Goal: Check status: Check status

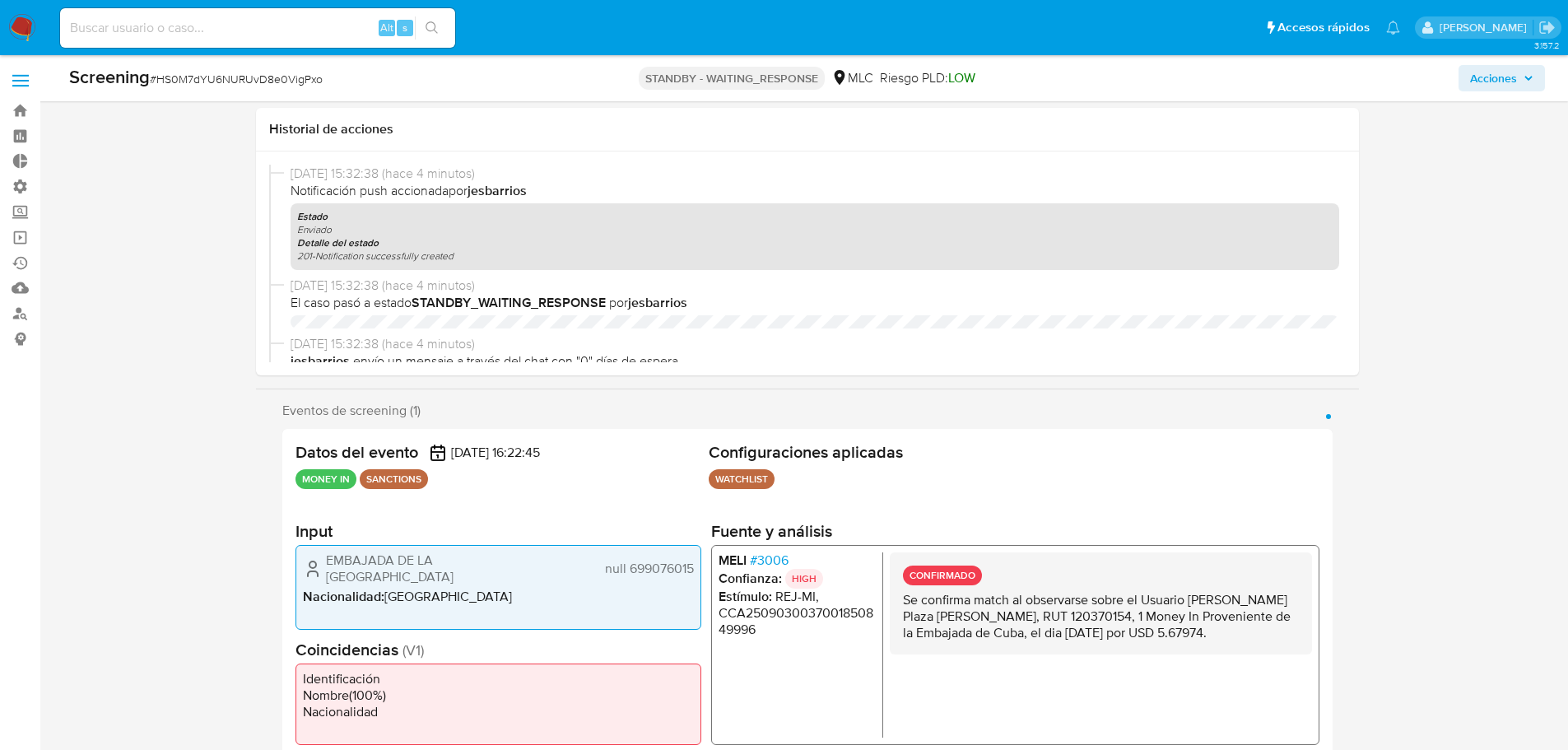
select select "10"
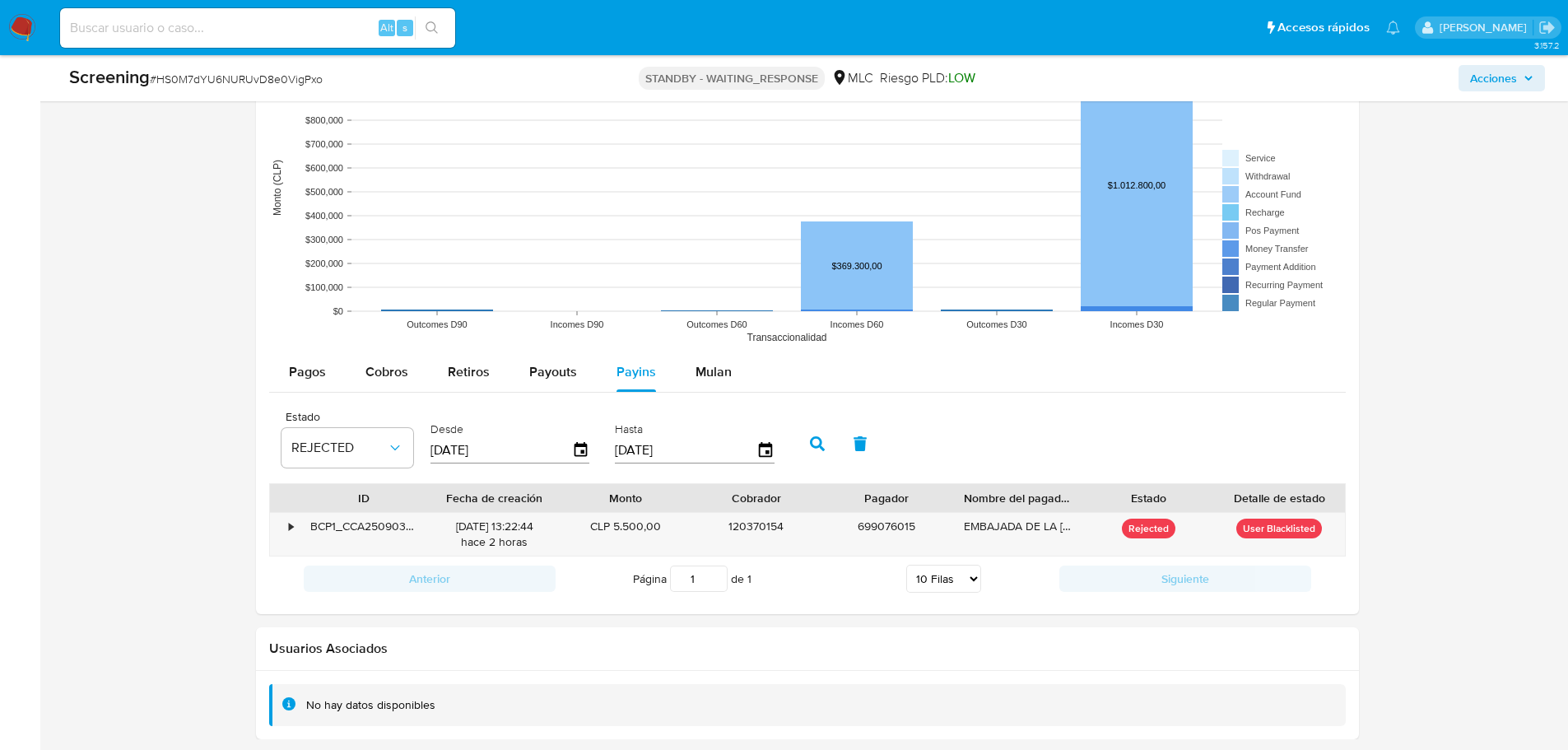
scroll to position [695, 0]
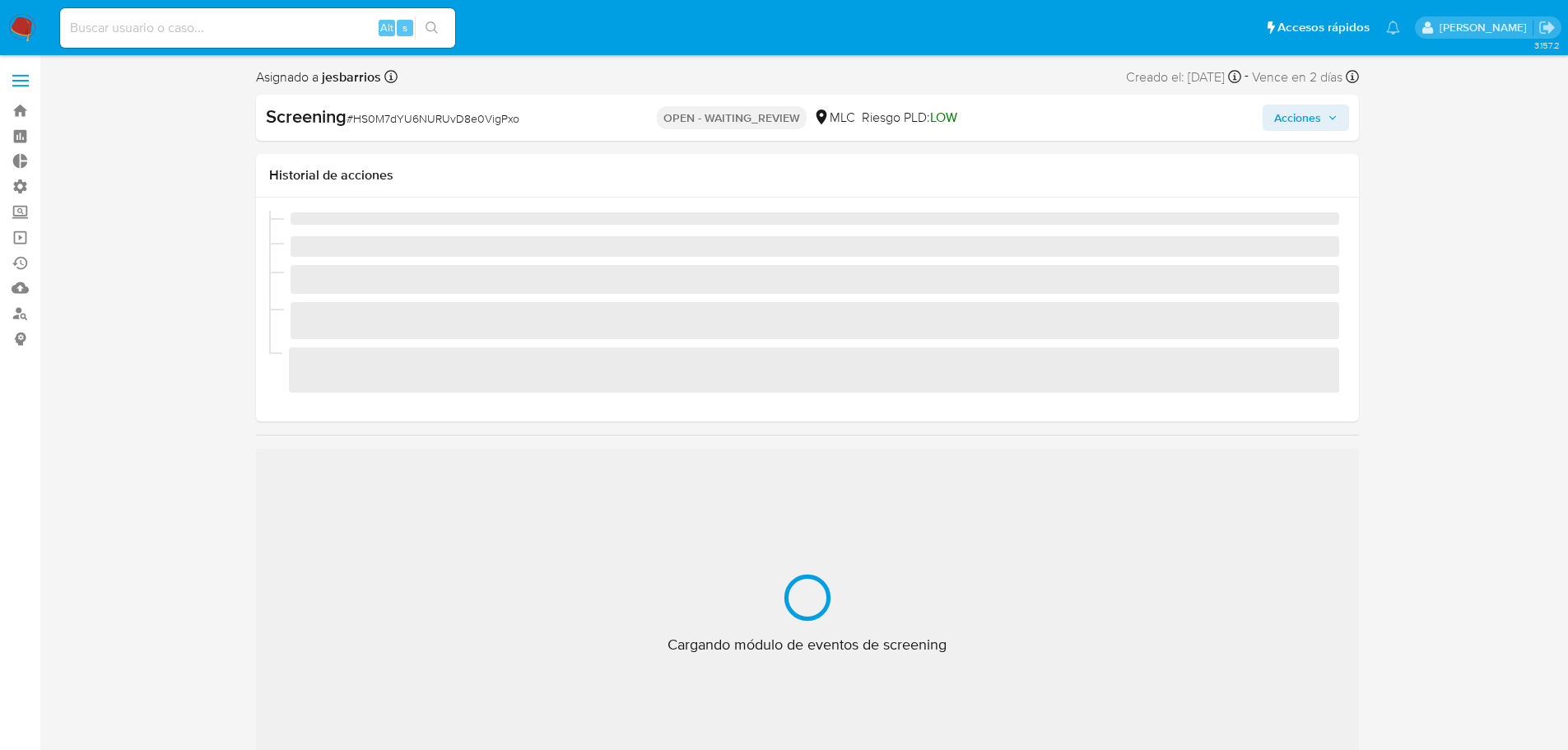
scroll to position [695, 0]
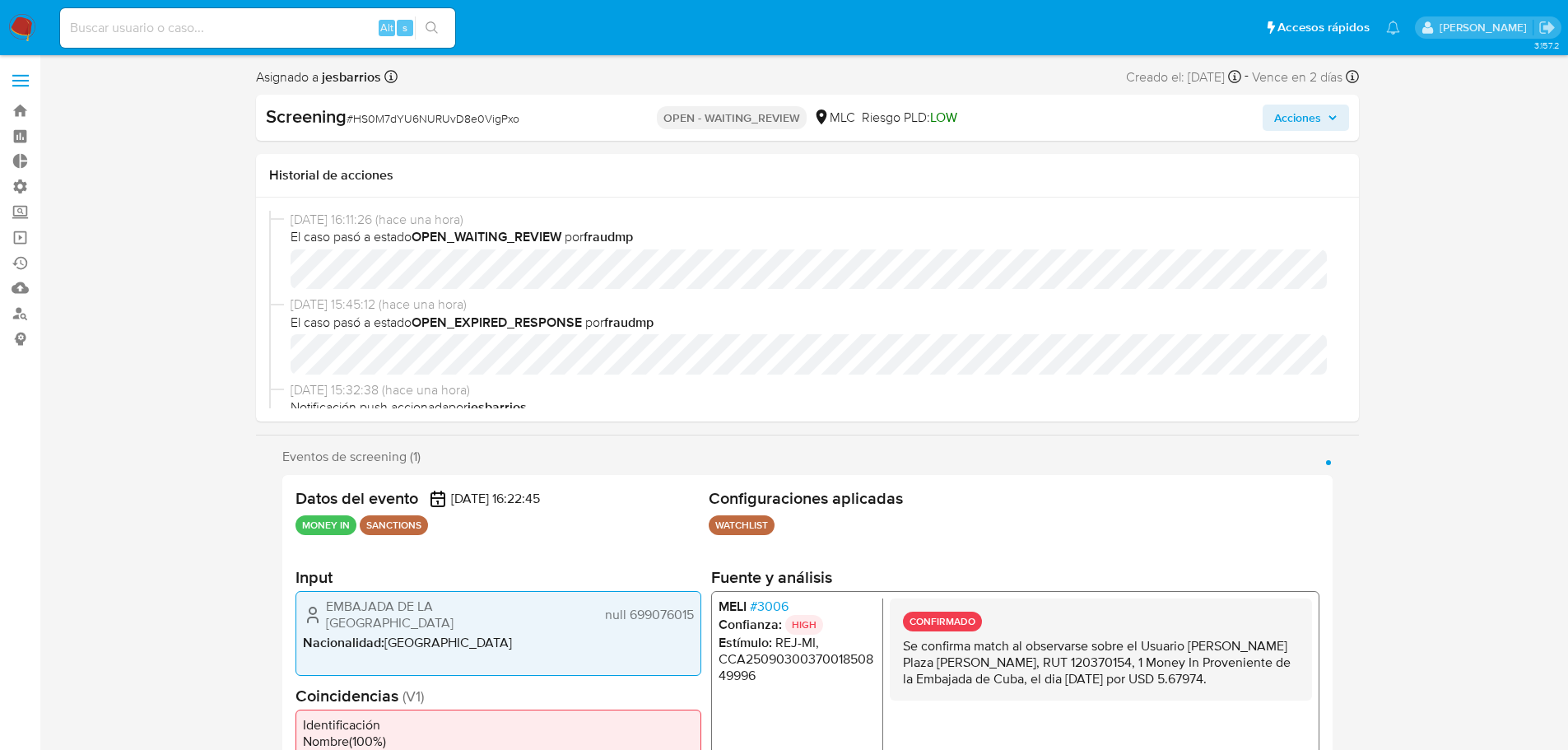
select select "10"
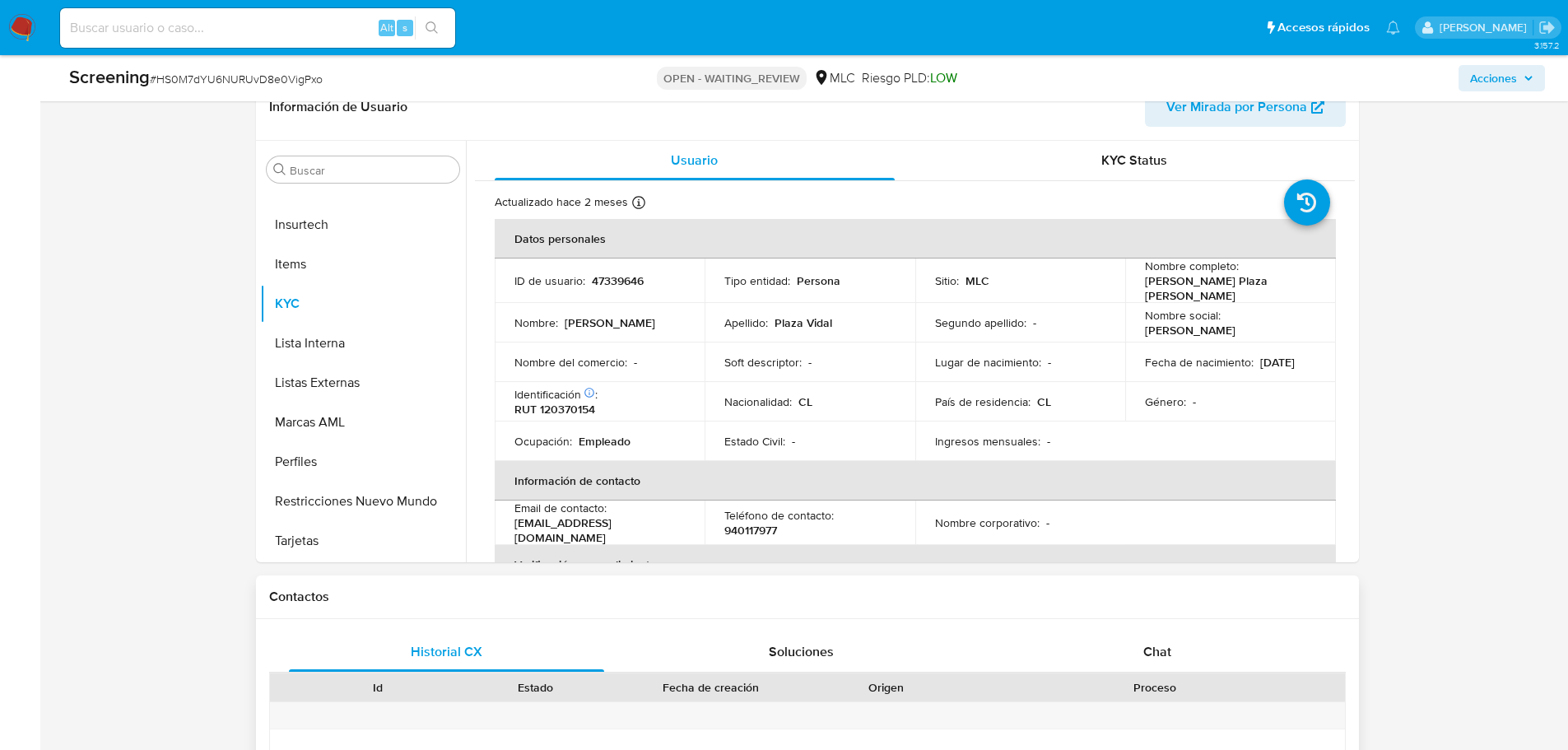
scroll to position [905, 0]
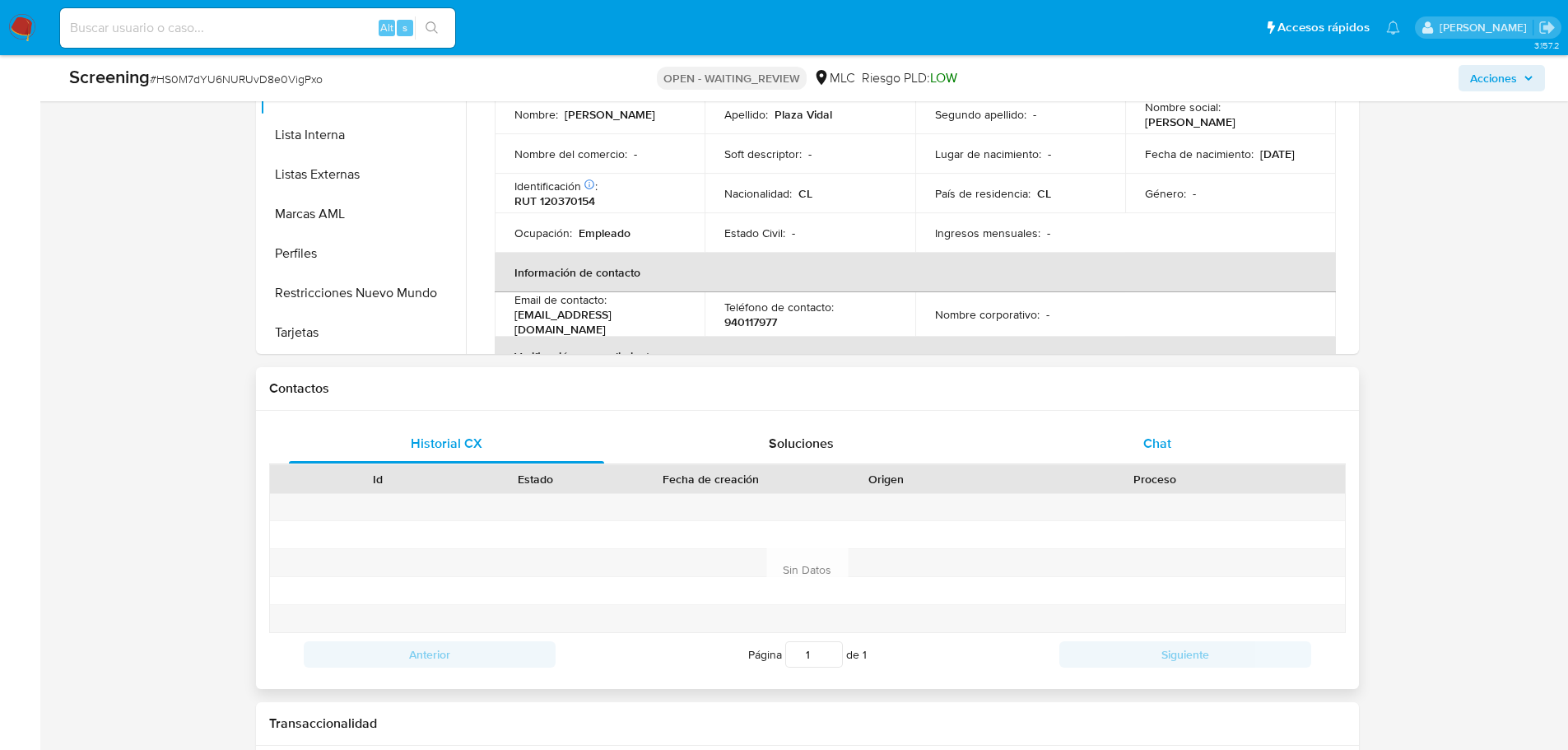
click at [1124, 454] on div "Chat" at bounding box center [1157, 443] width 316 height 39
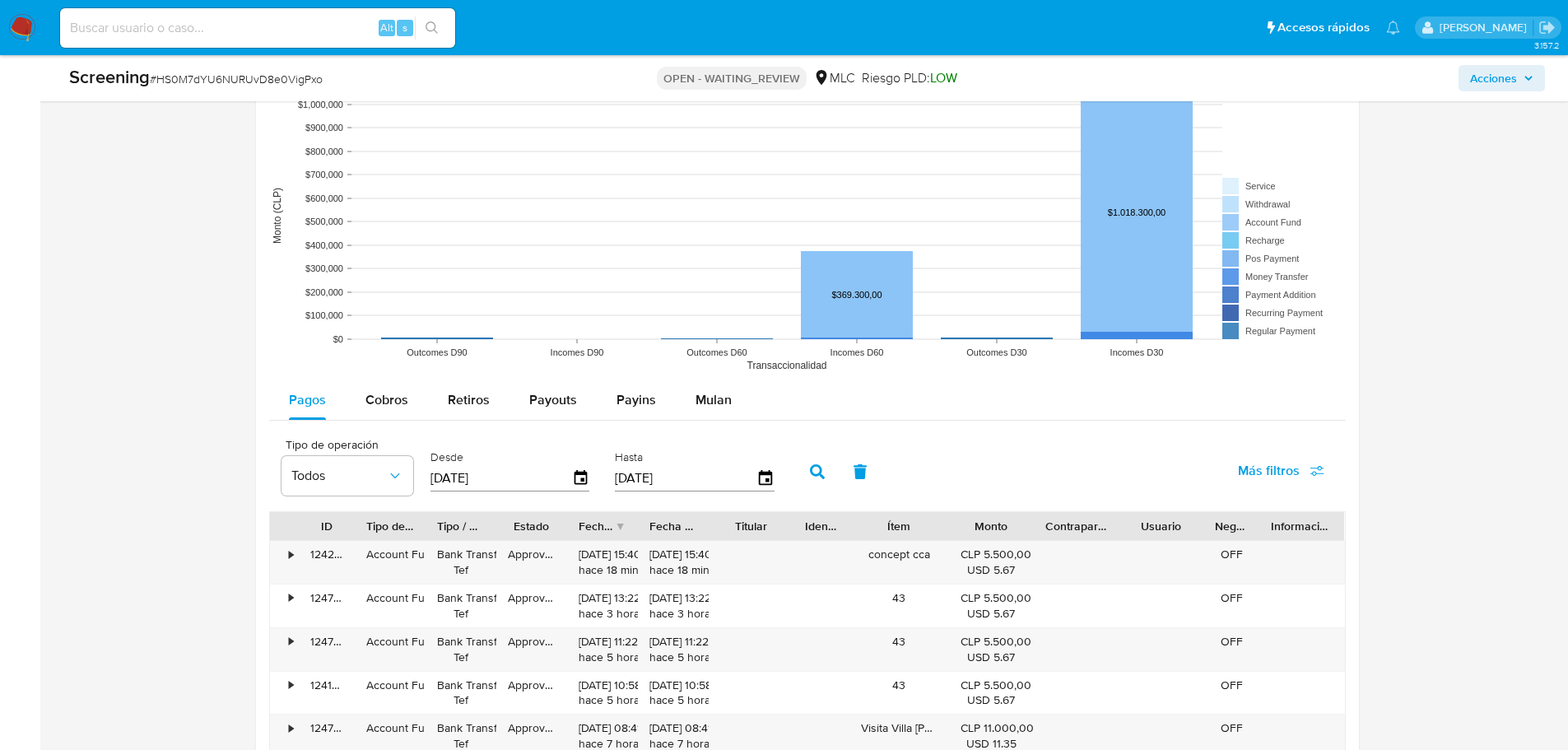
scroll to position [2360, 0]
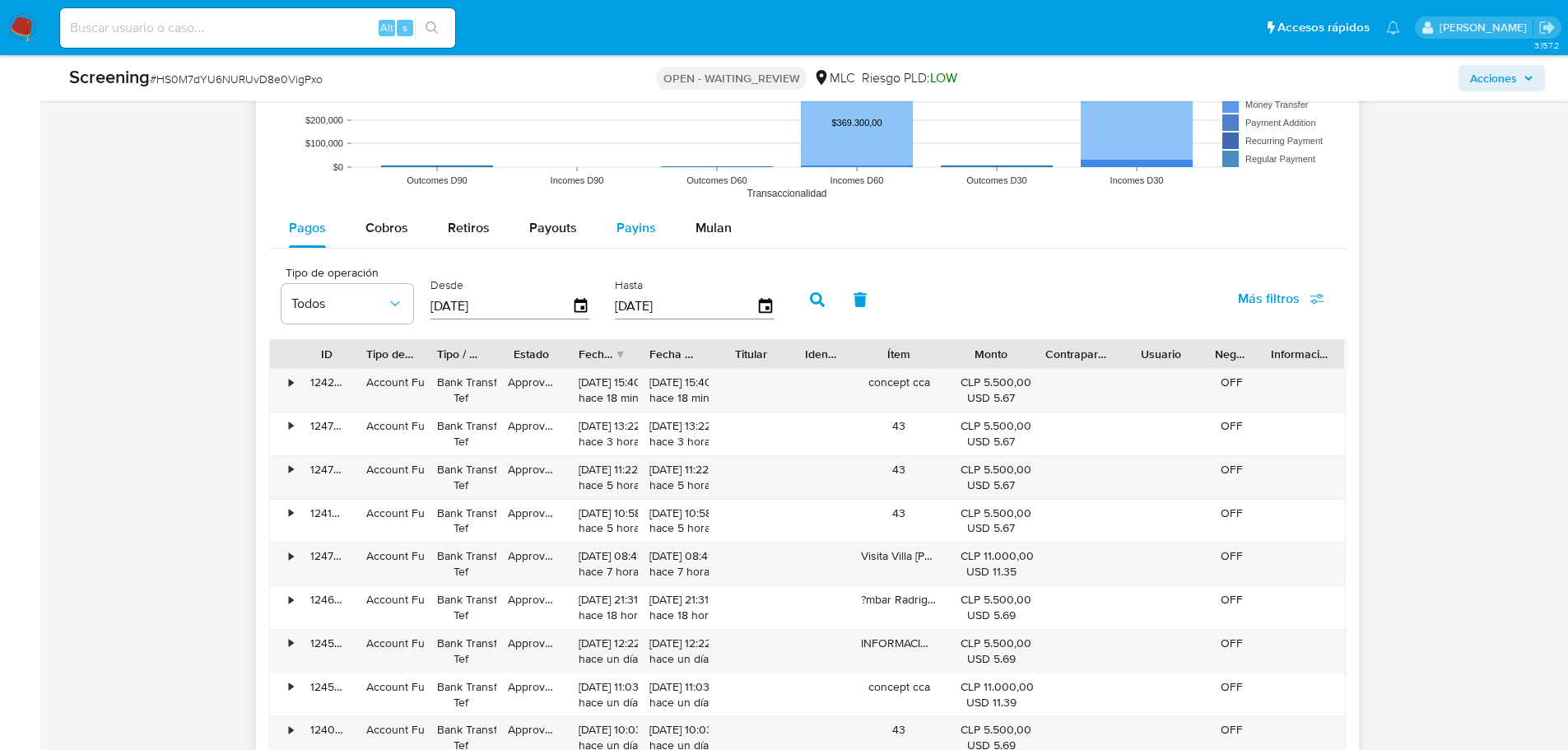
click at [608, 225] on button "Payins" at bounding box center [636, 228] width 79 height 39
select select "10"
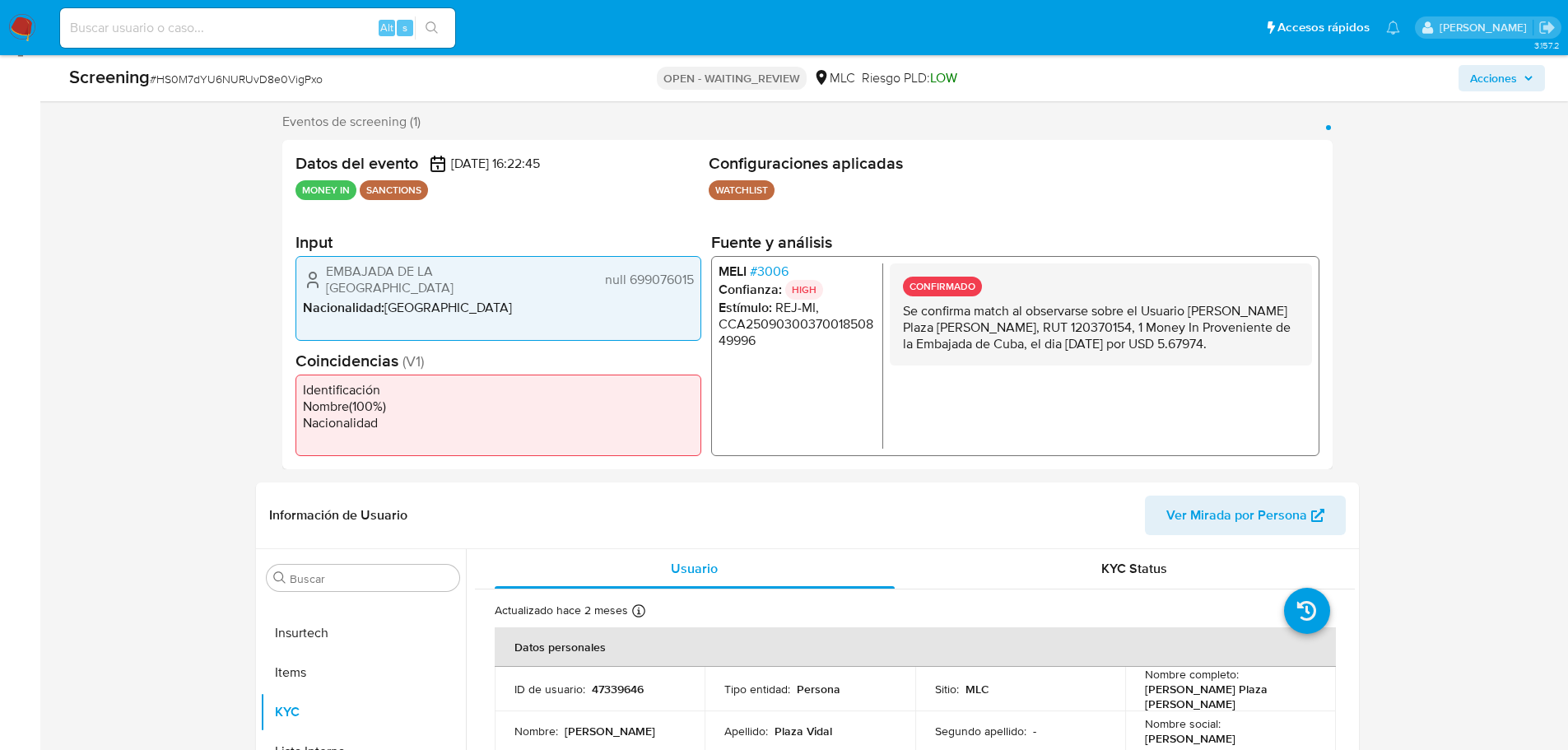
scroll to position [163, 0]
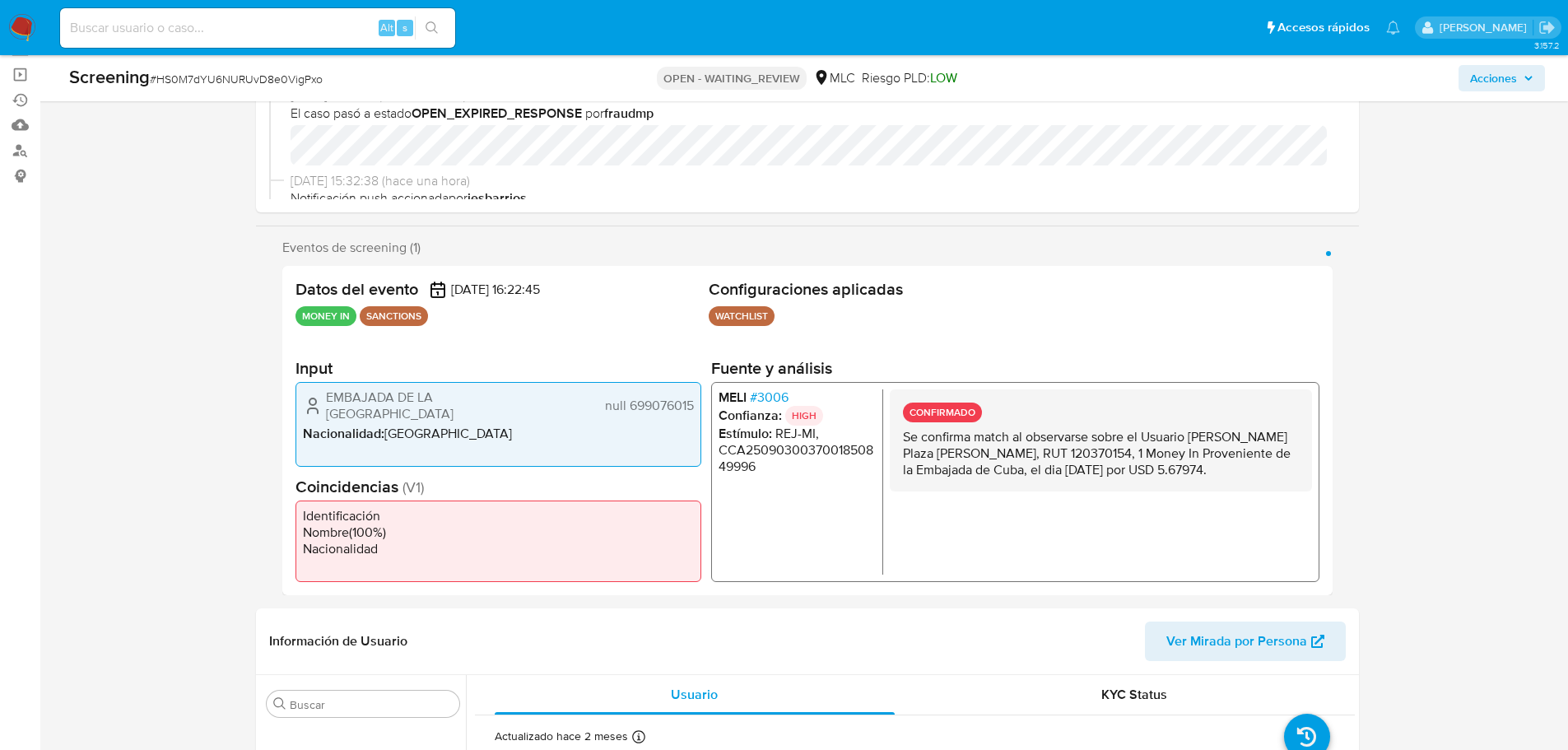
type button "4"
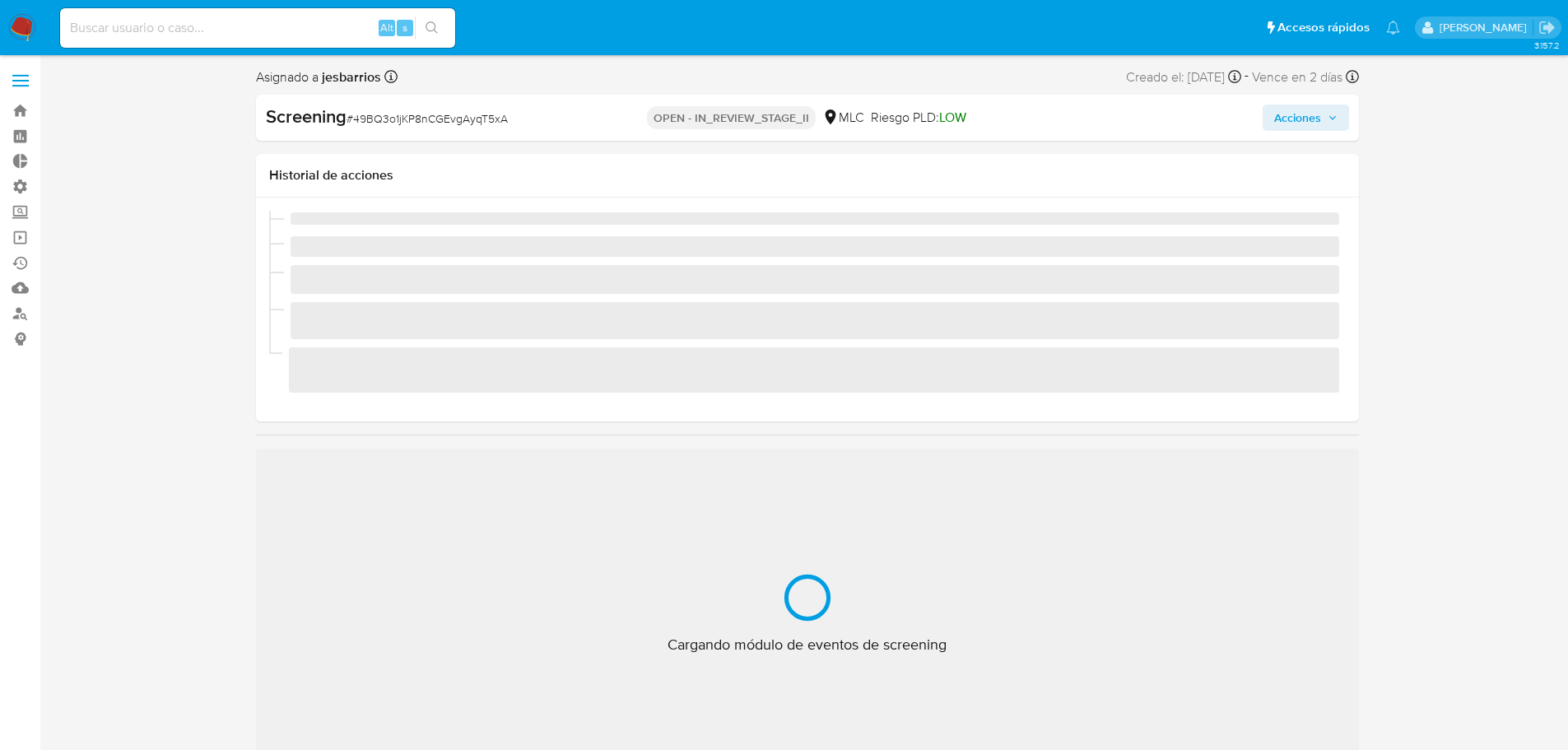
scroll to position [695, 0]
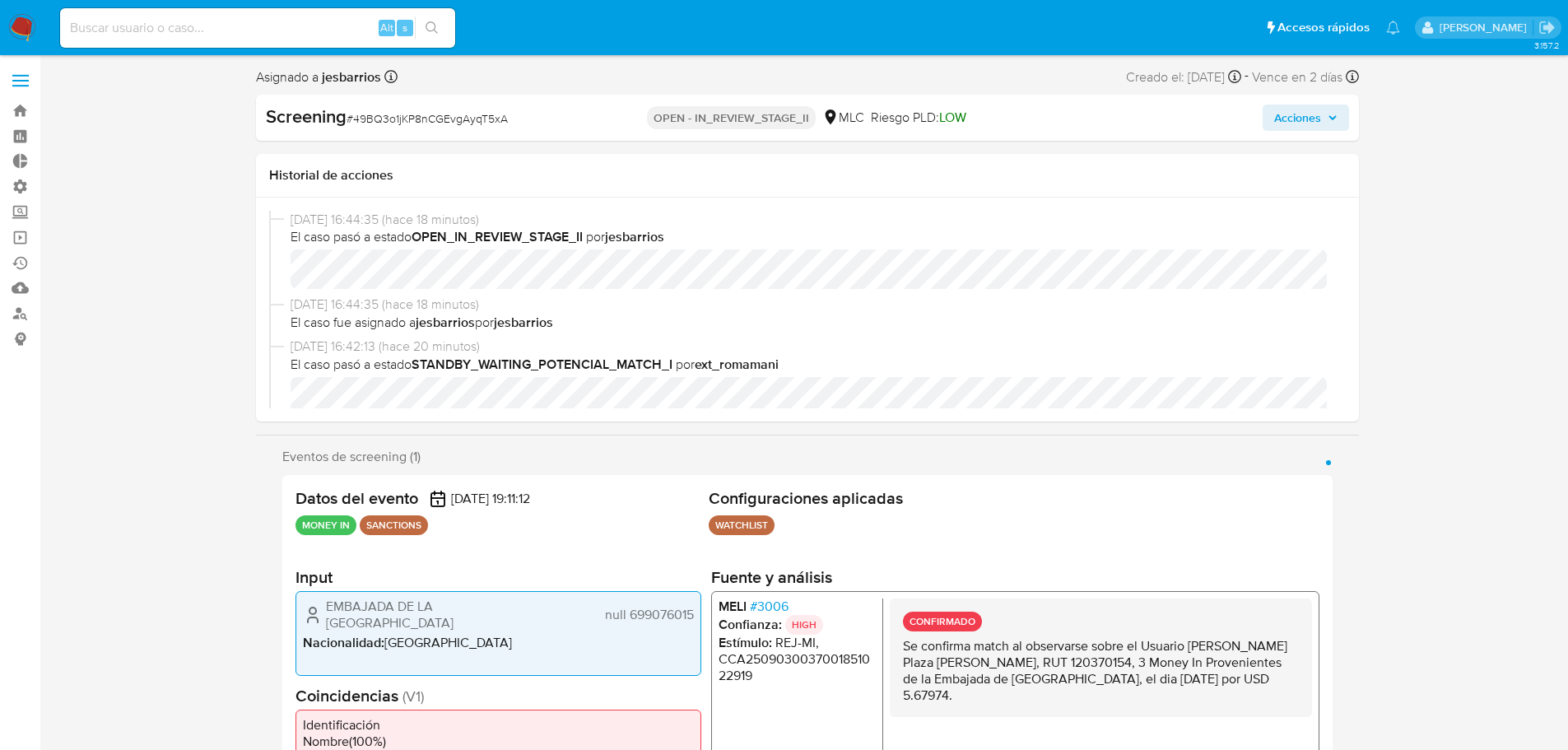
select select "10"
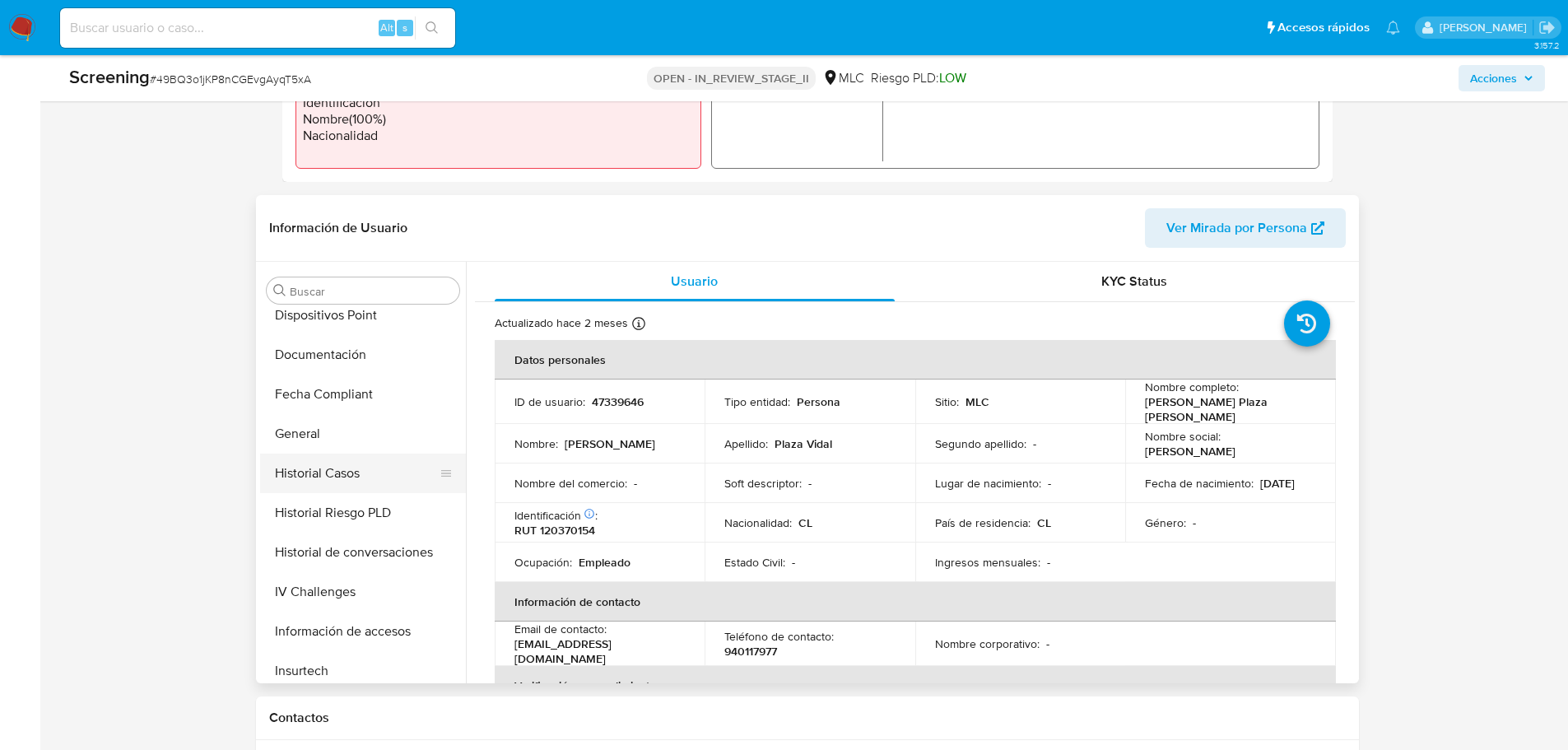
scroll to position [366, 0]
click at [330, 477] on button "Historial Casos" at bounding box center [356, 477] width 193 height 39
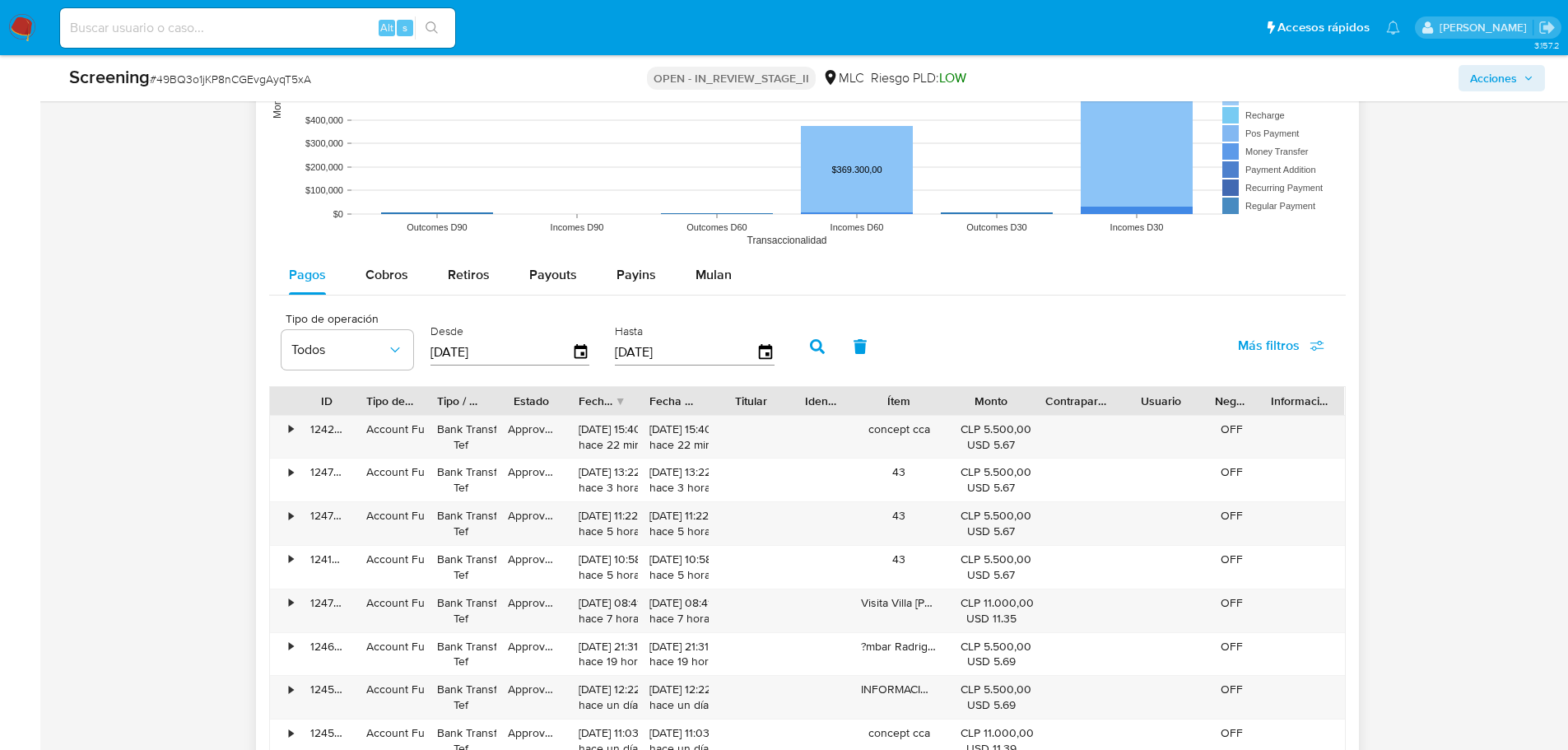
scroll to position [1946, 0]
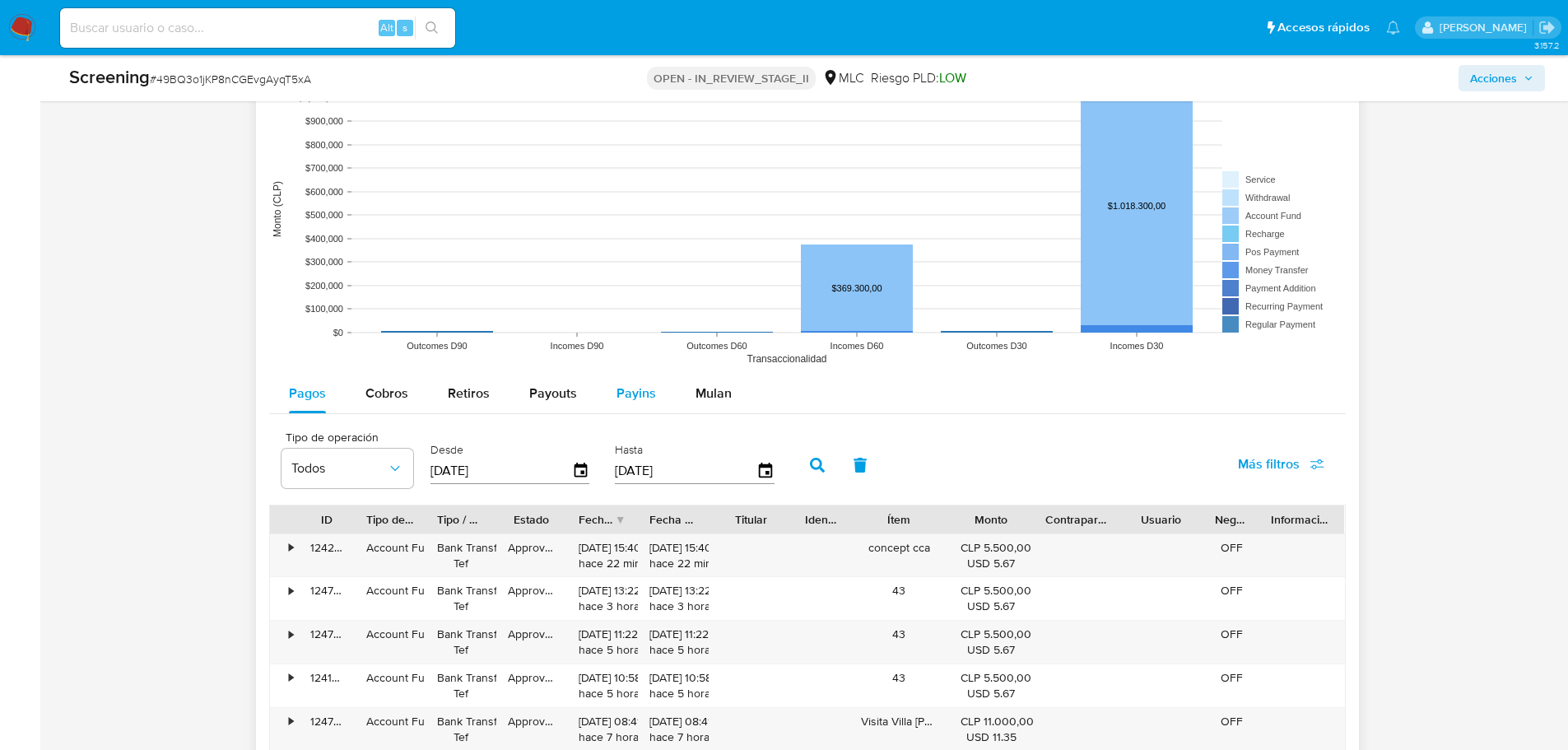
click at [601, 408] on button "Payins" at bounding box center [636, 393] width 79 height 39
select select "10"
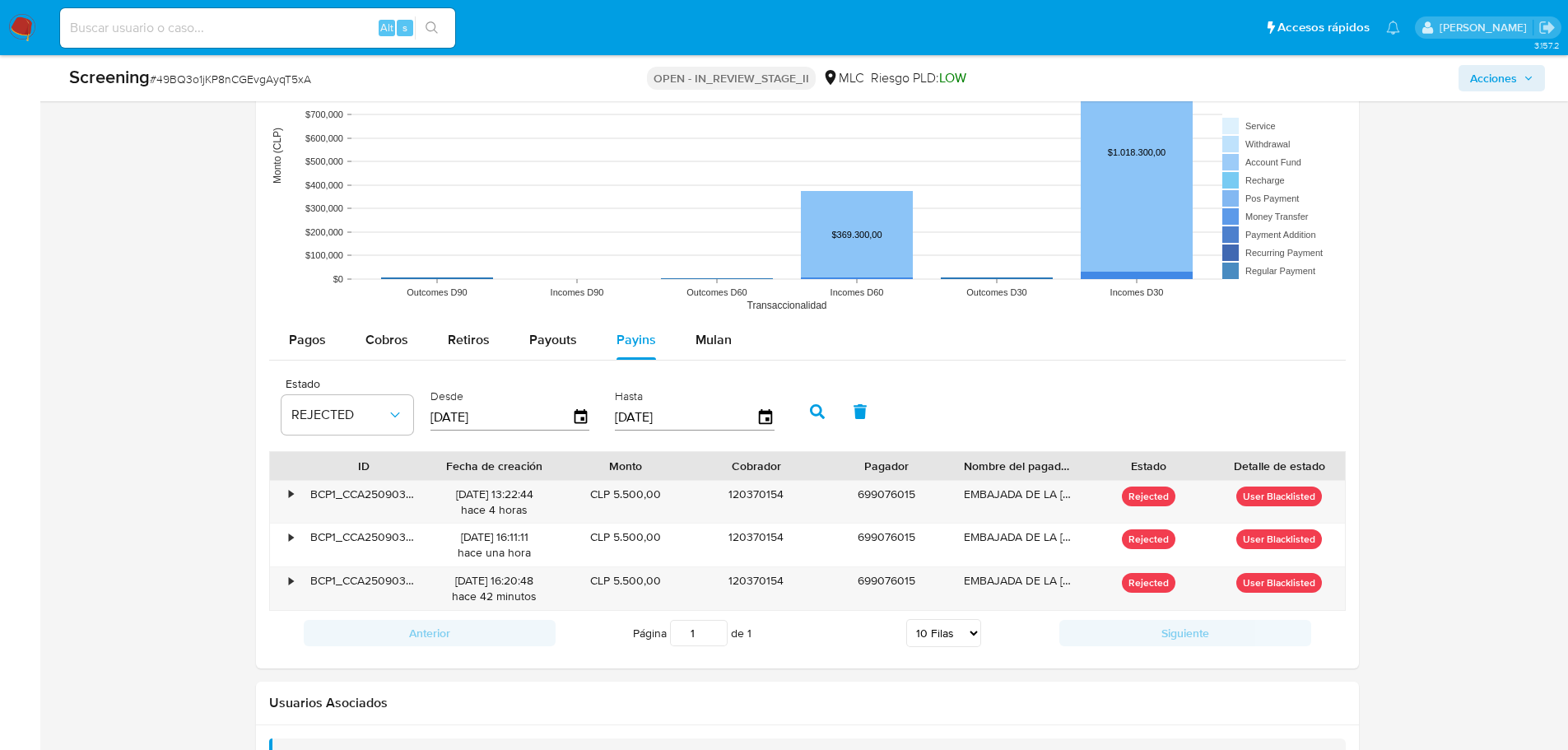
scroll to position [2028, 0]
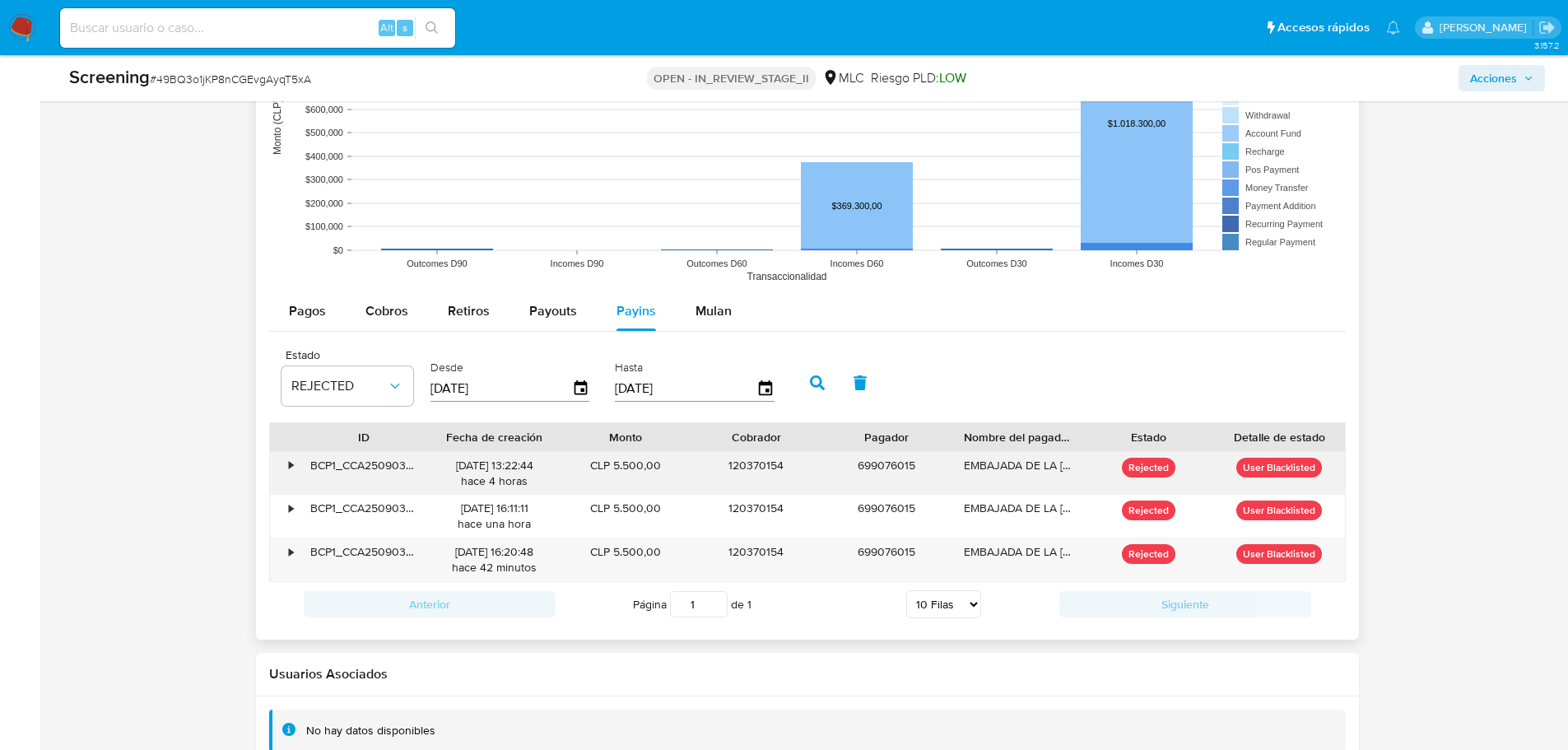
click at [292, 461] on div "•" at bounding box center [292, 465] width 4 height 15
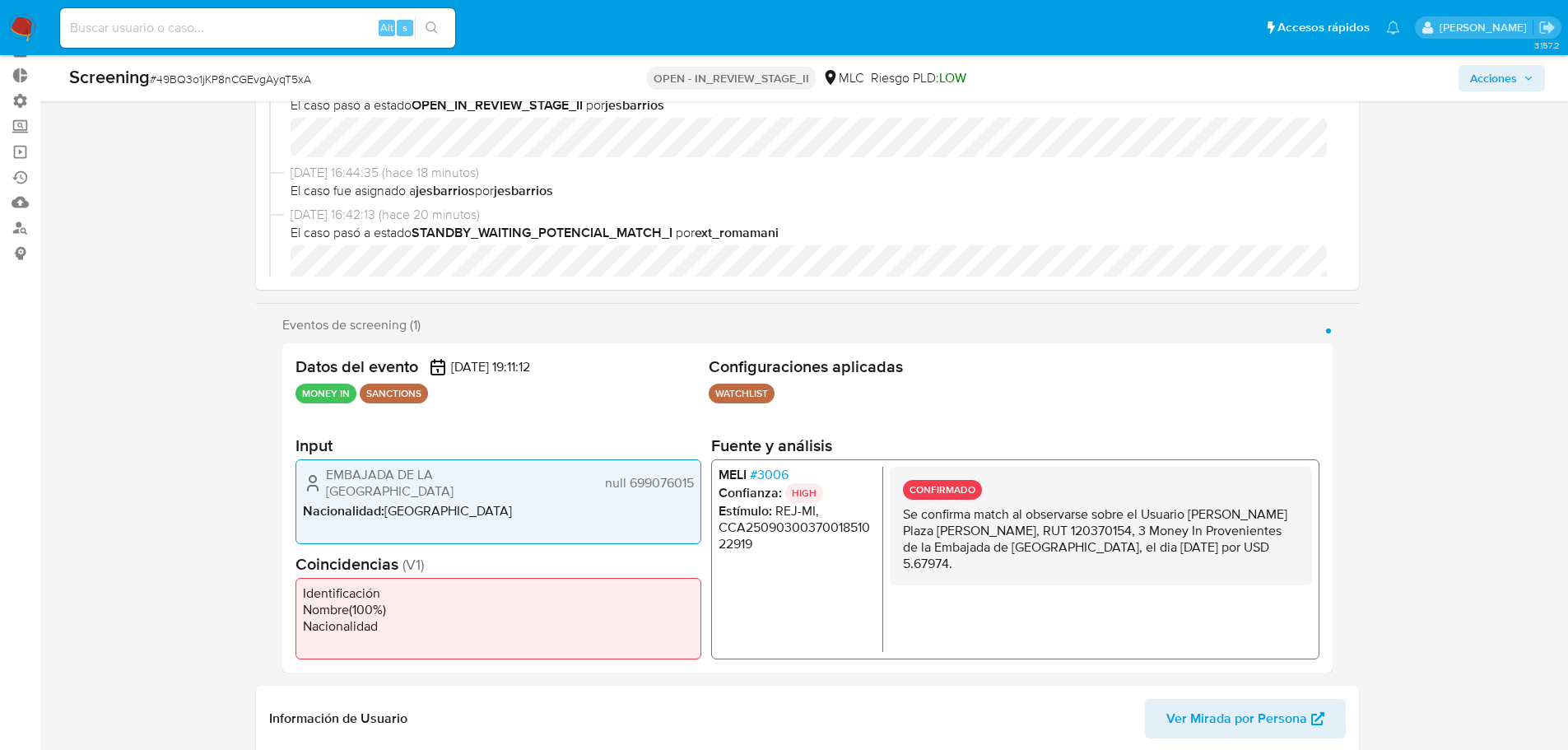
scroll to position [0, 0]
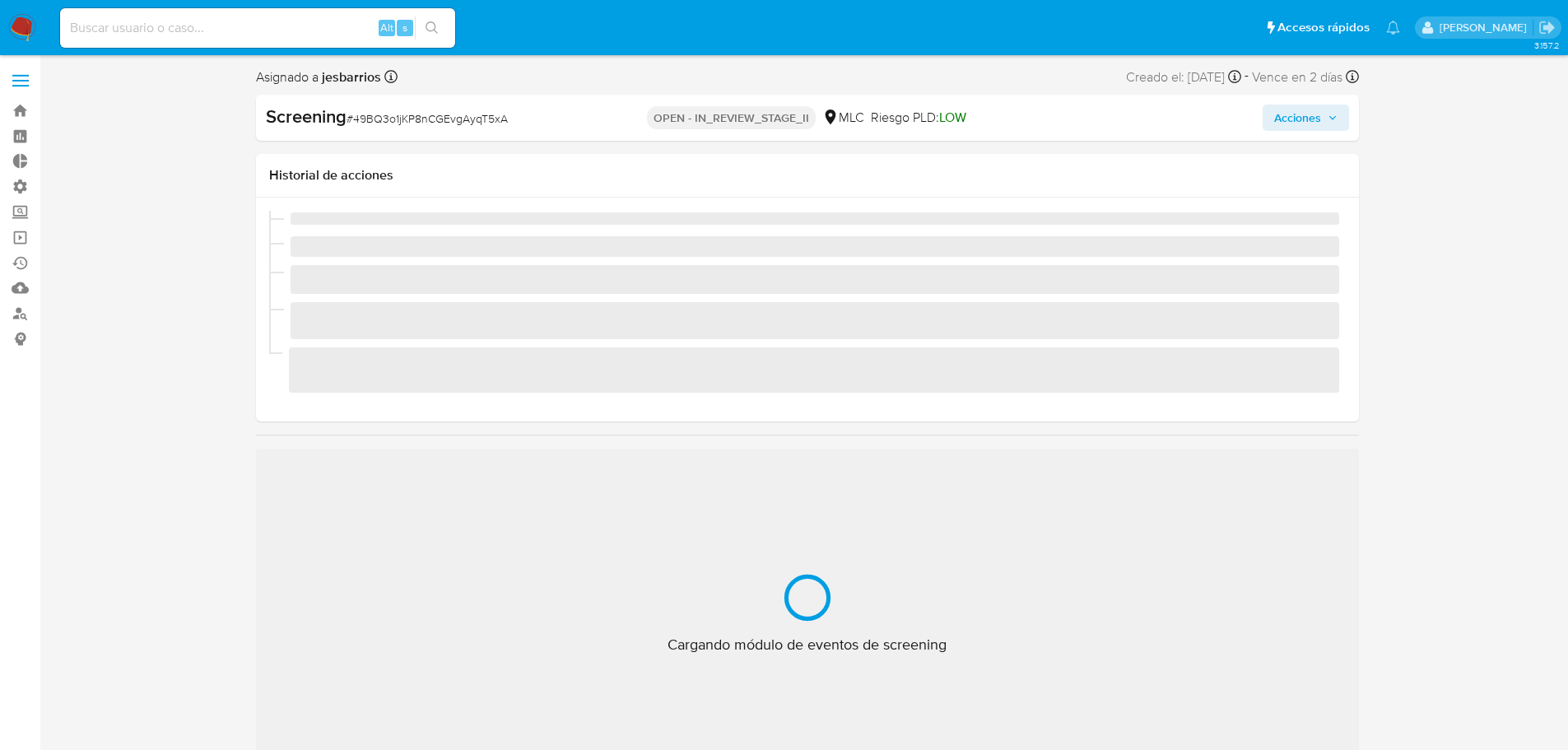
scroll to position [695, 0]
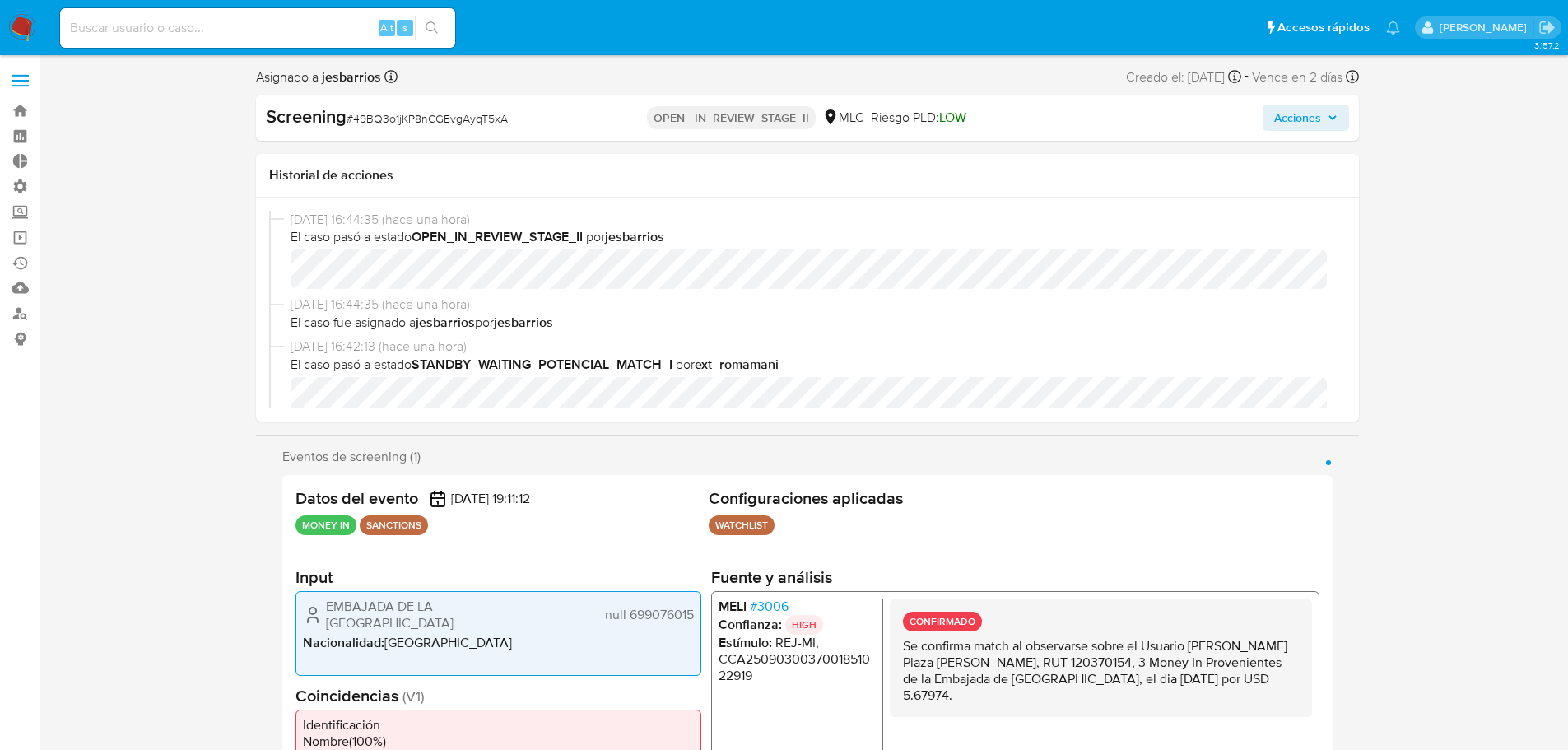
select select "10"
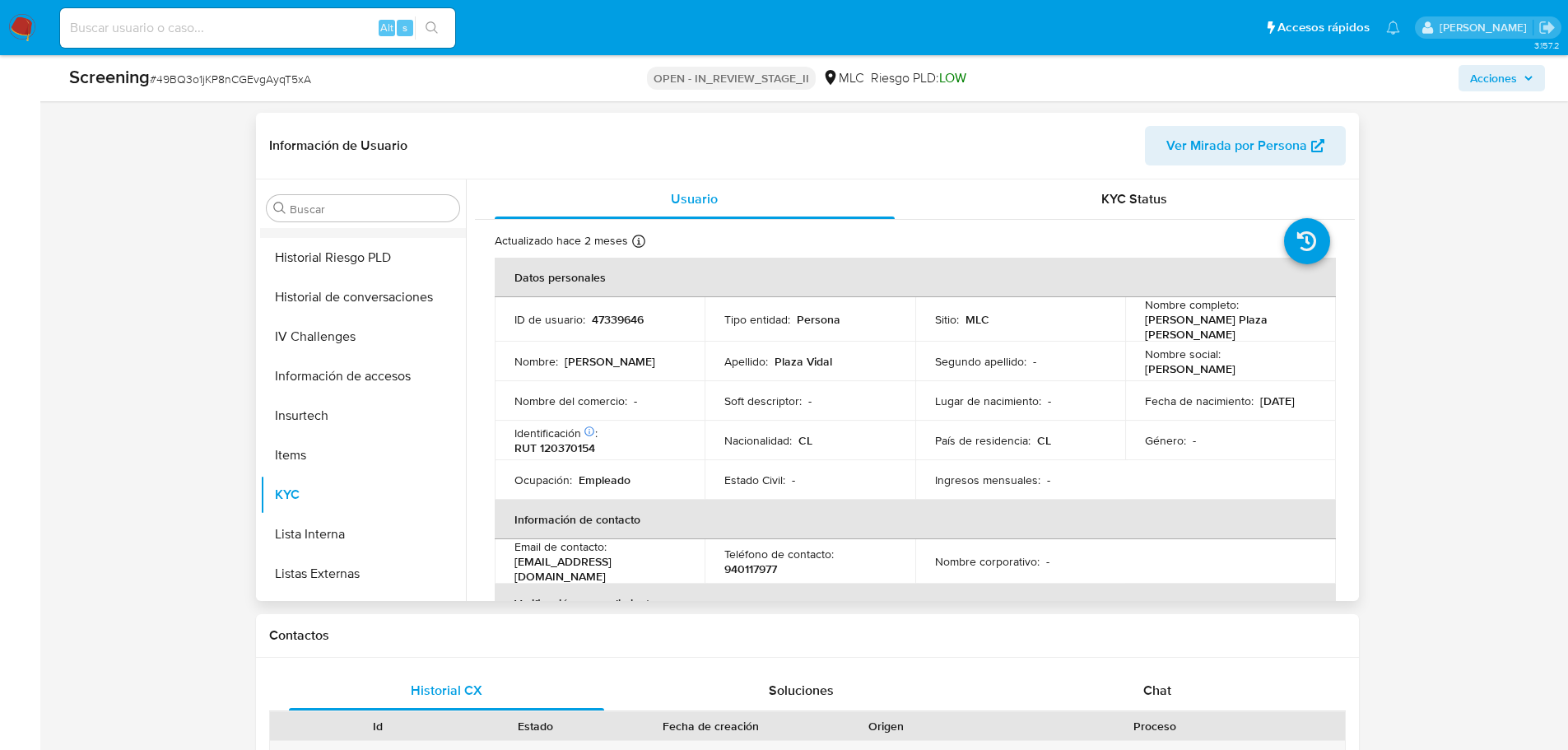
scroll to position [366, 0]
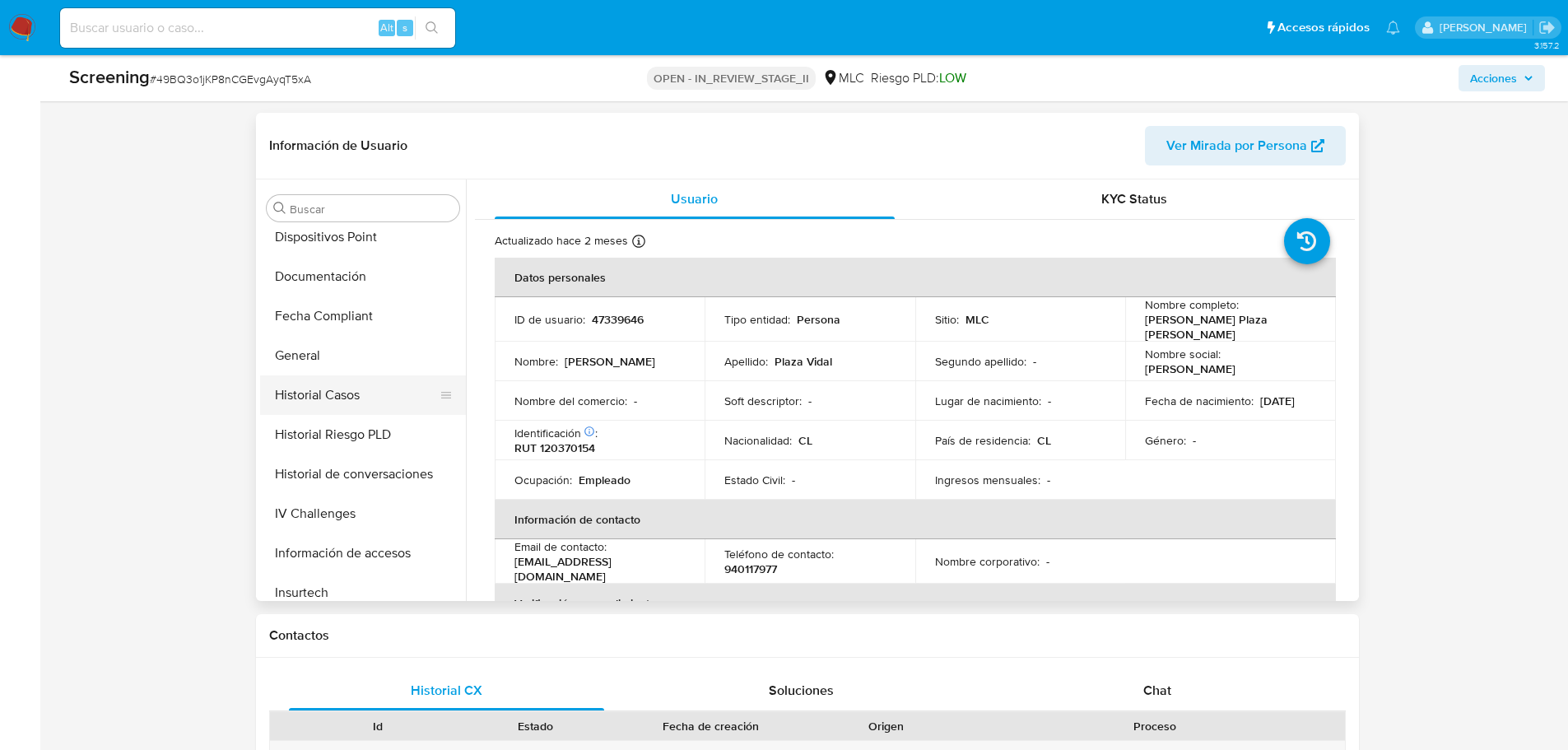
click at [333, 396] on button "Historial Casos" at bounding box center [356, 395] width 193 height 39
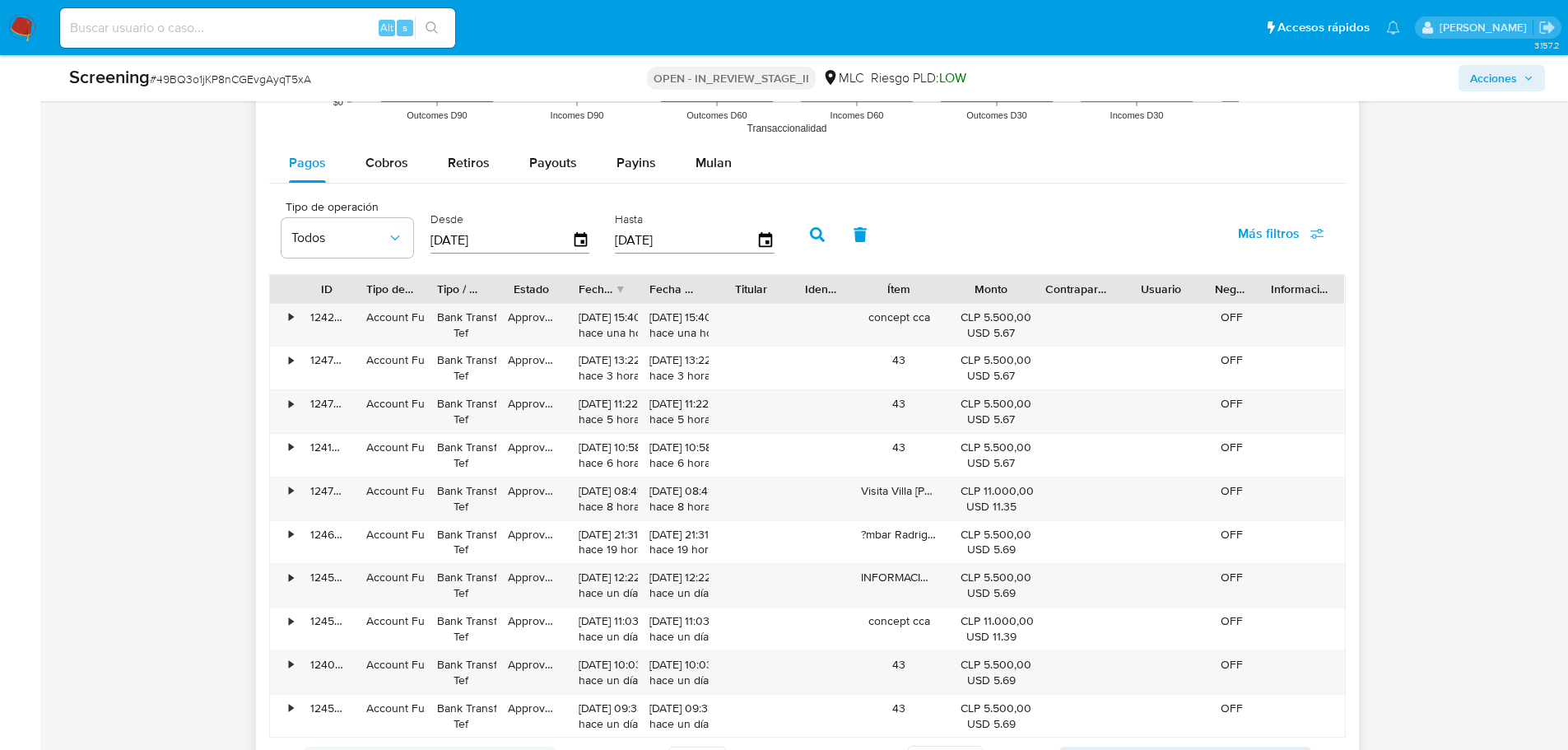
scroll to position [2110, 0]
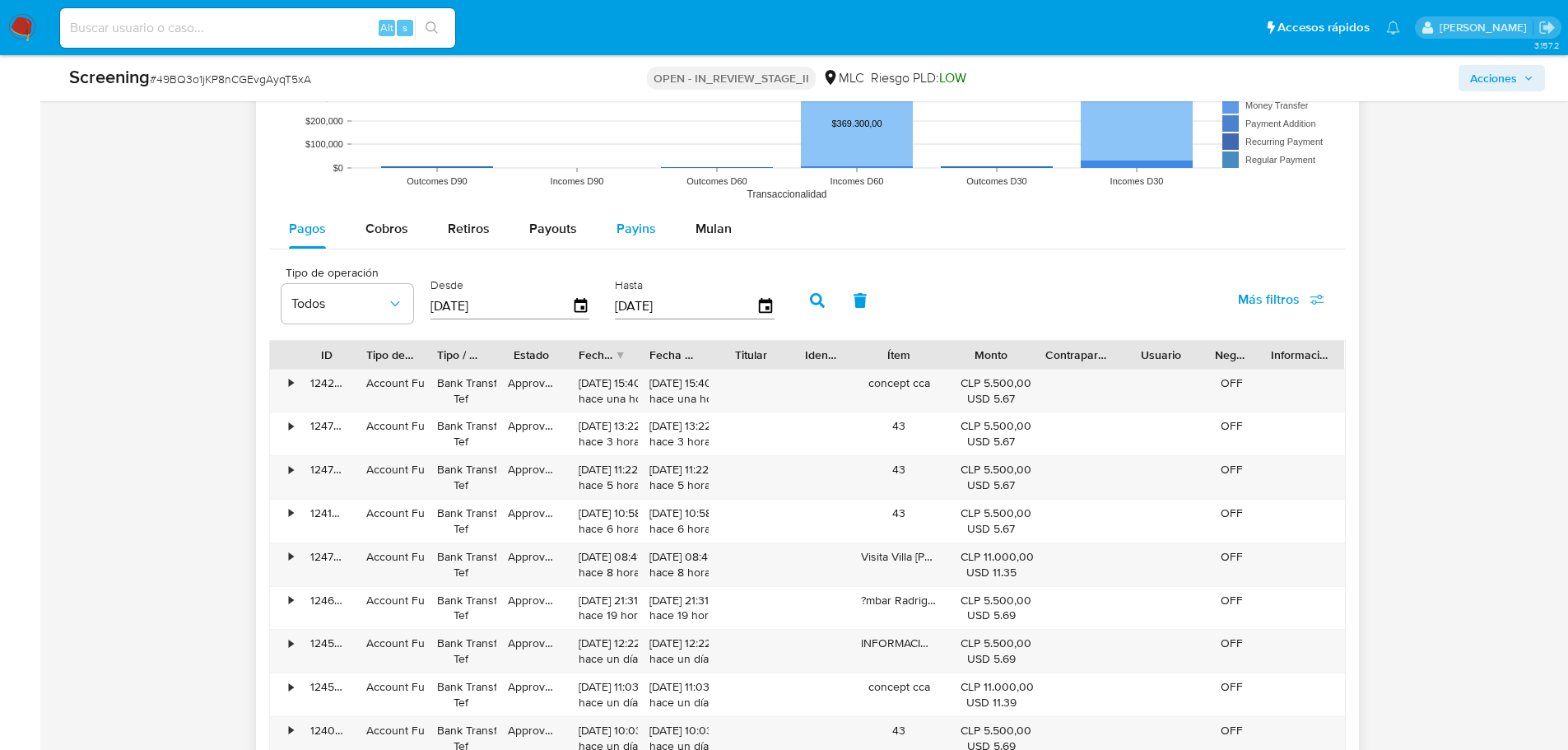
click at [630, 230] on span "Payins" at bounding box center [636, 228] width 39 height 19
select select "10"
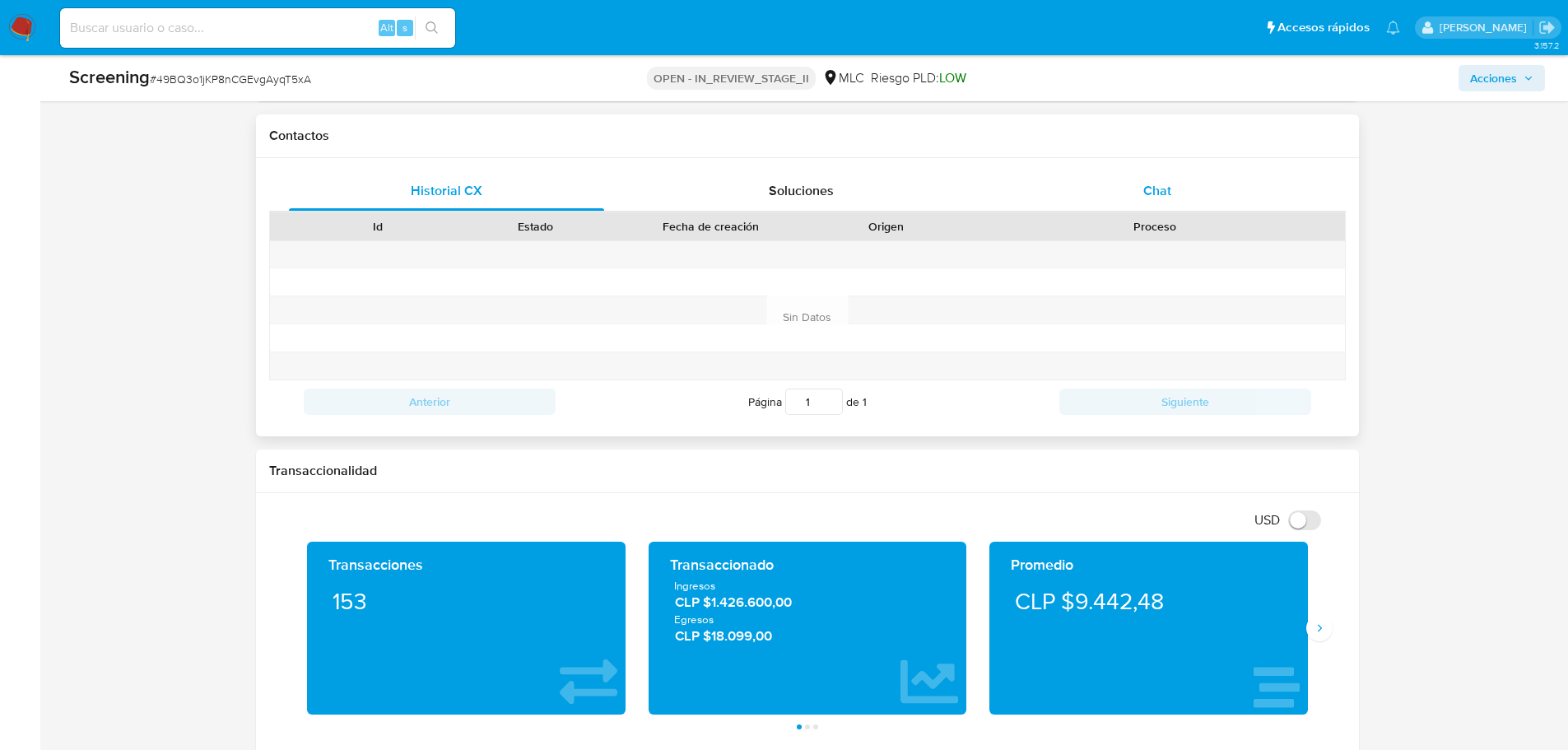
scroll to position [1065, 0]
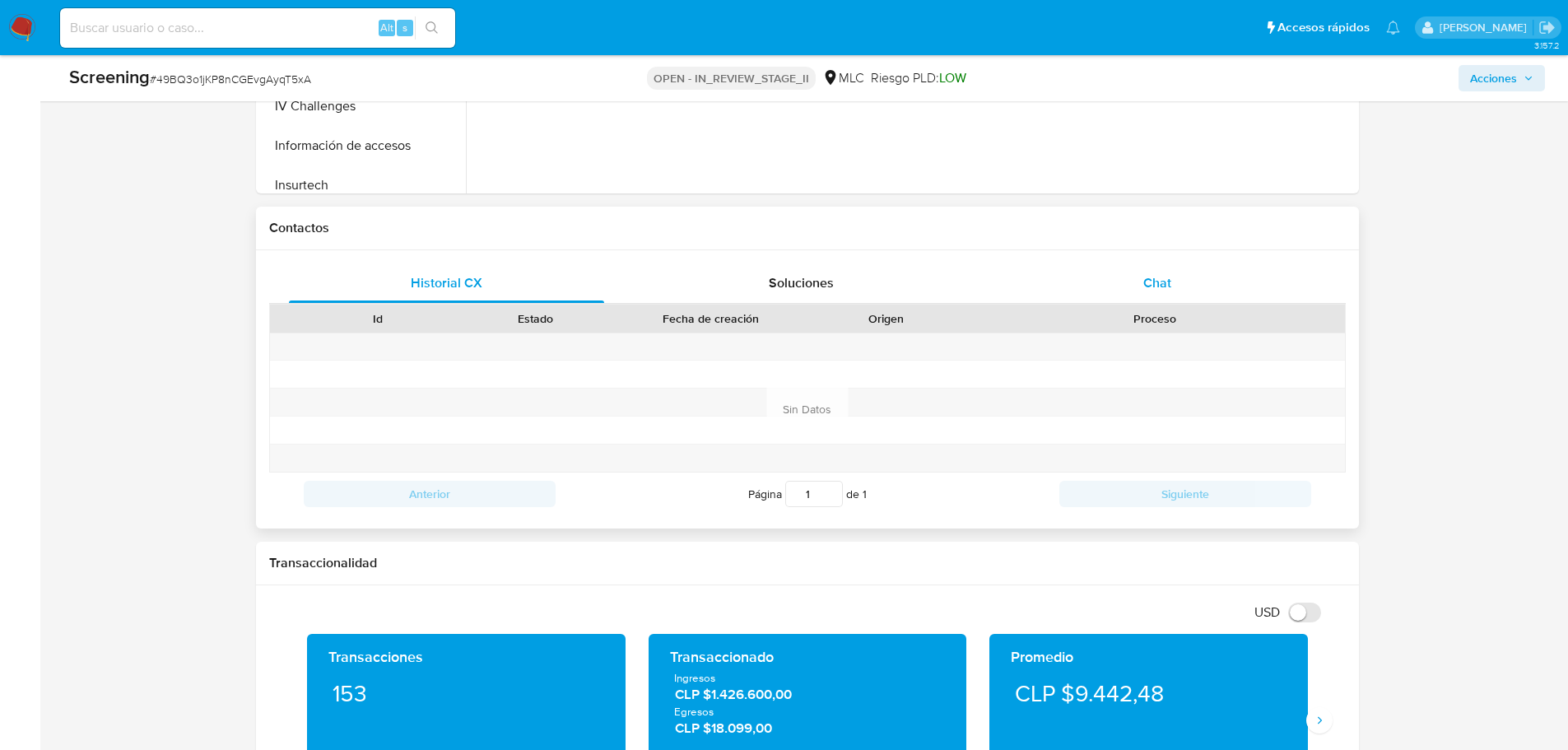
click at [1160, 286] on span "Chat" at bounding box center [1157, 283] width 28 height 19
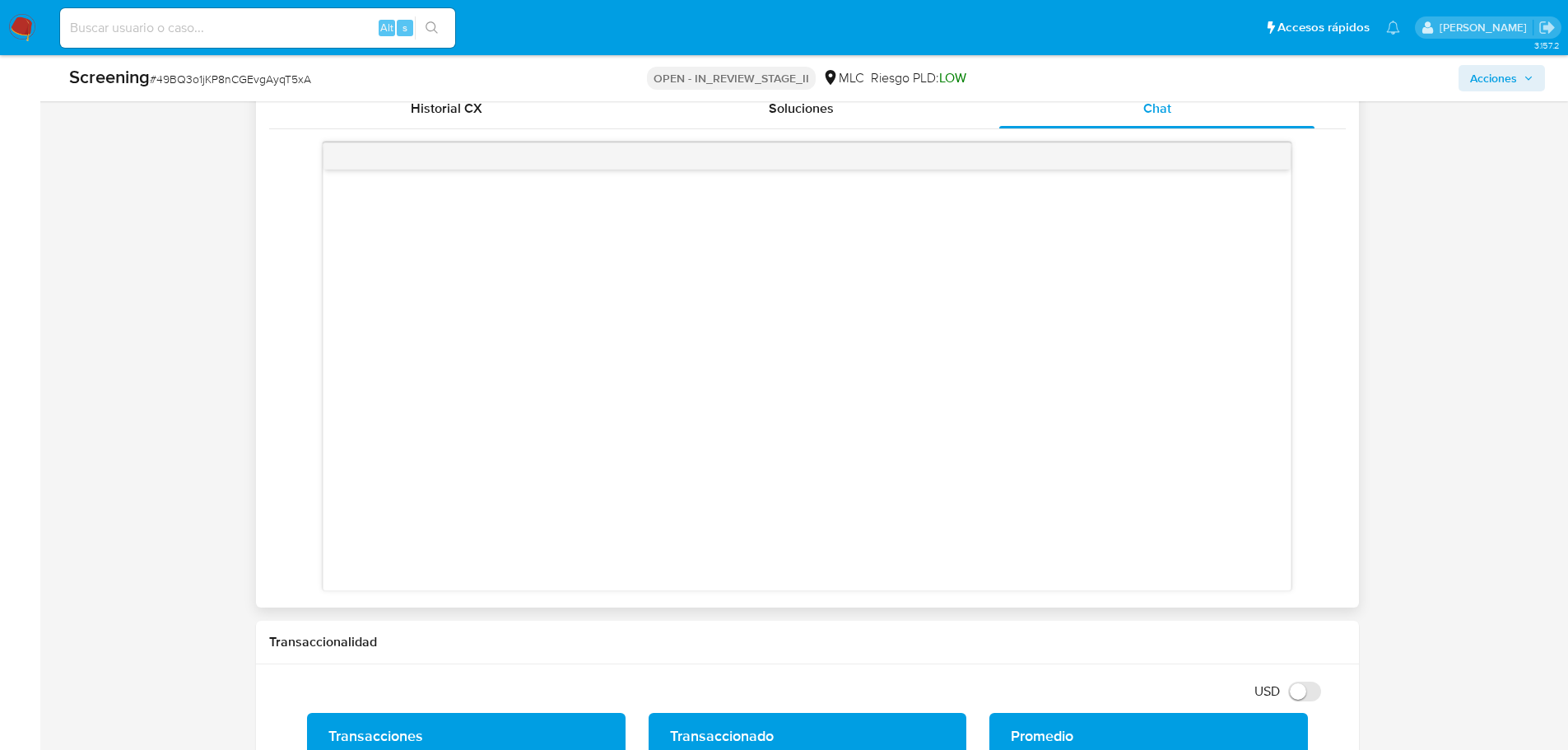
scroll to position [1148, 0]
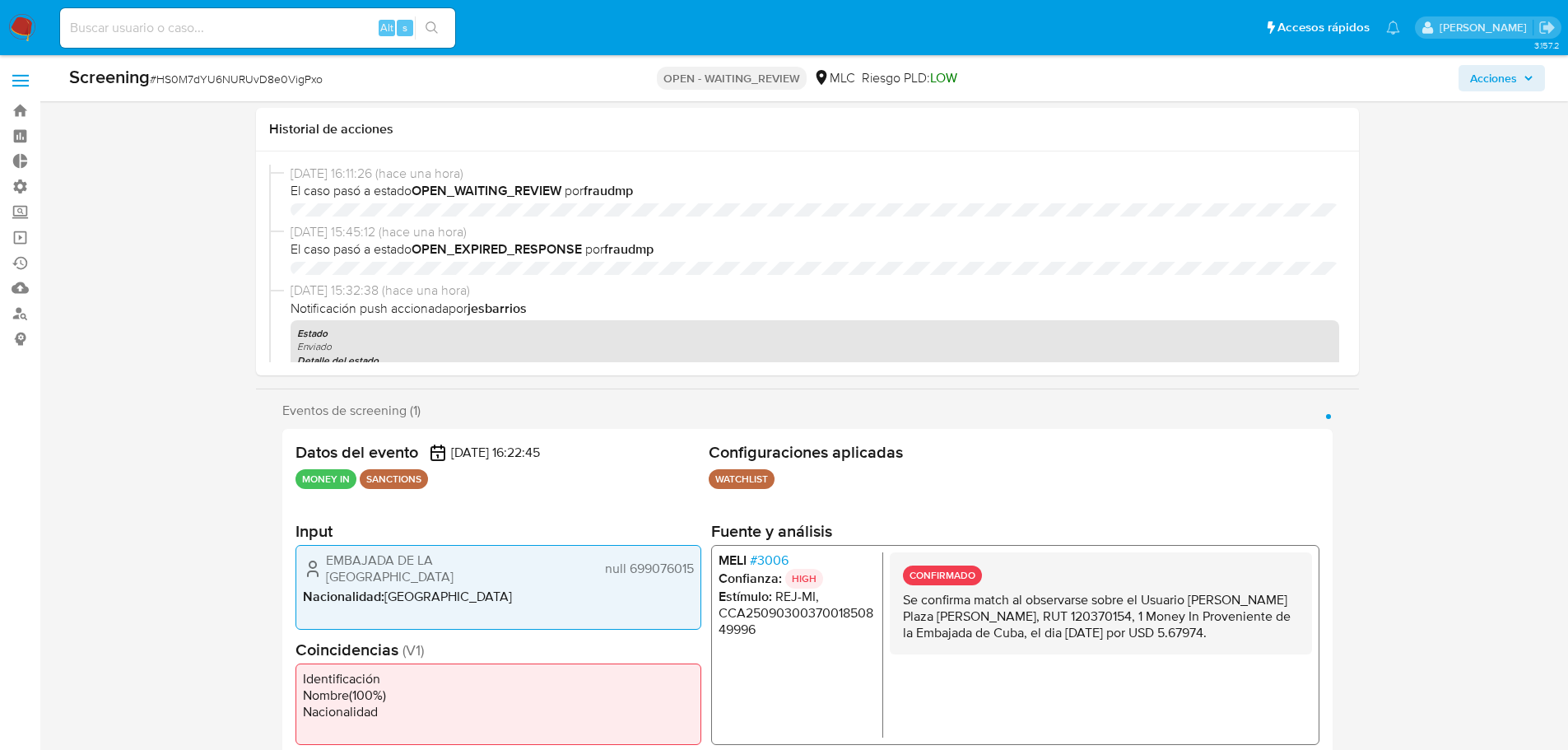
select select "10"
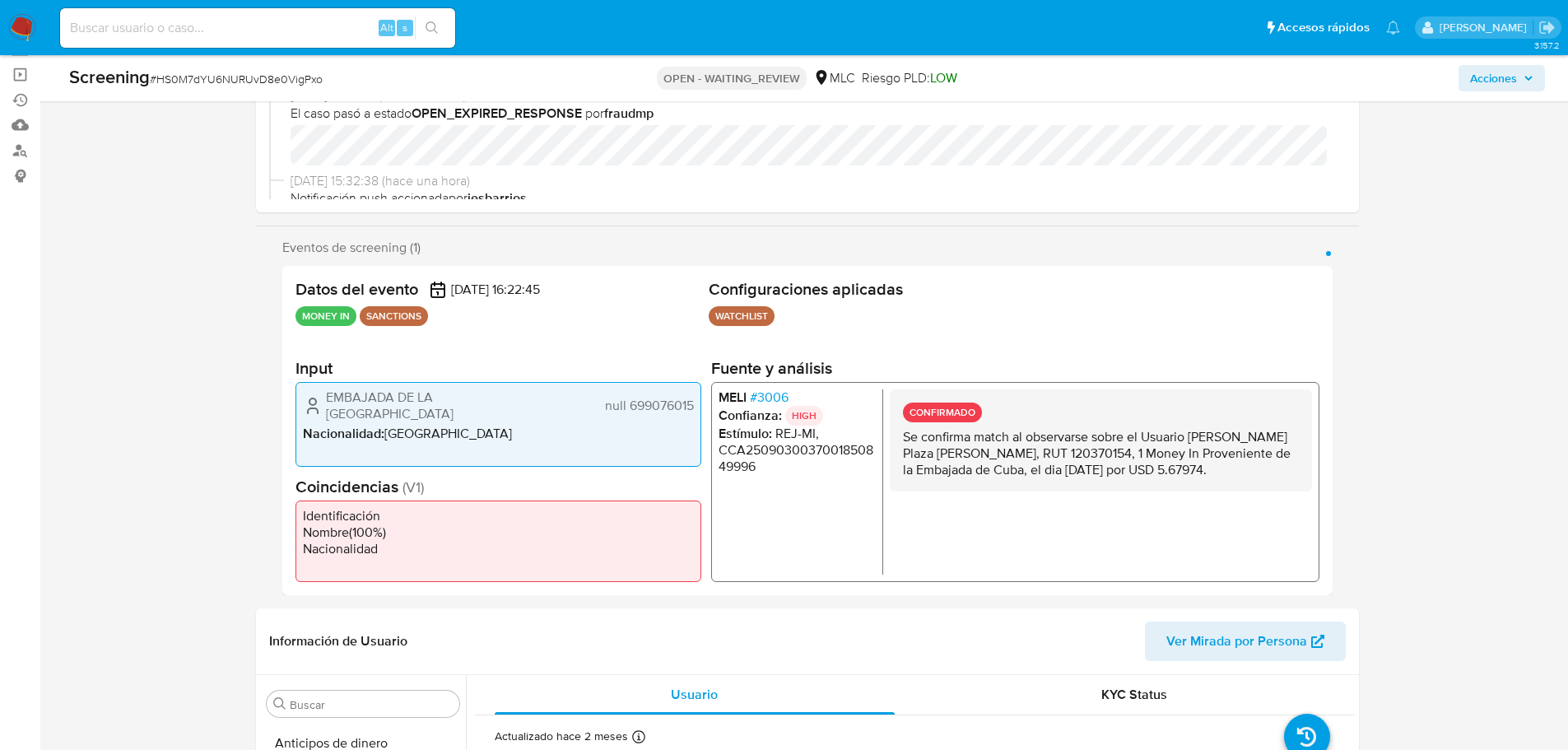
scroll to position [22, 0]
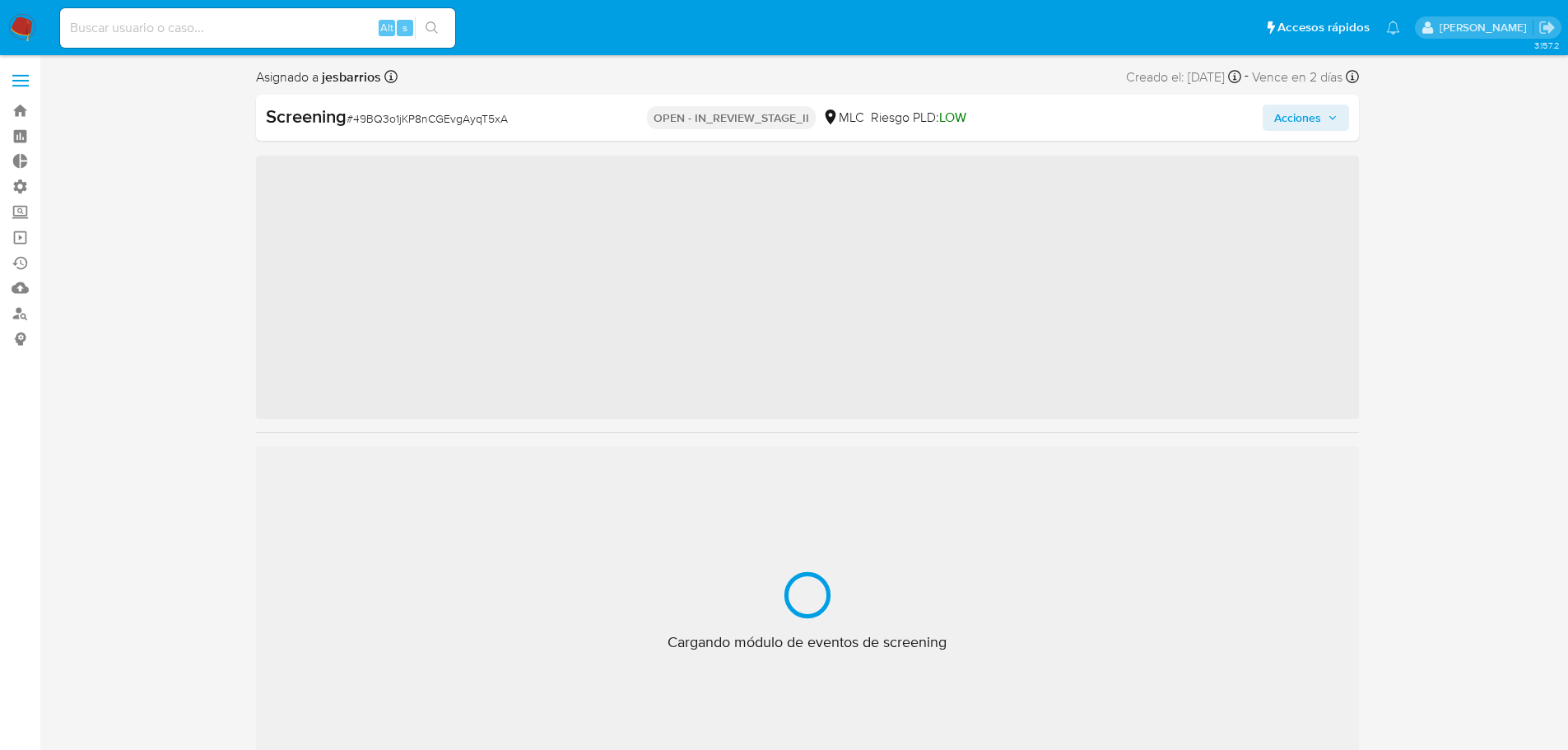
scroll to position [695, 0]
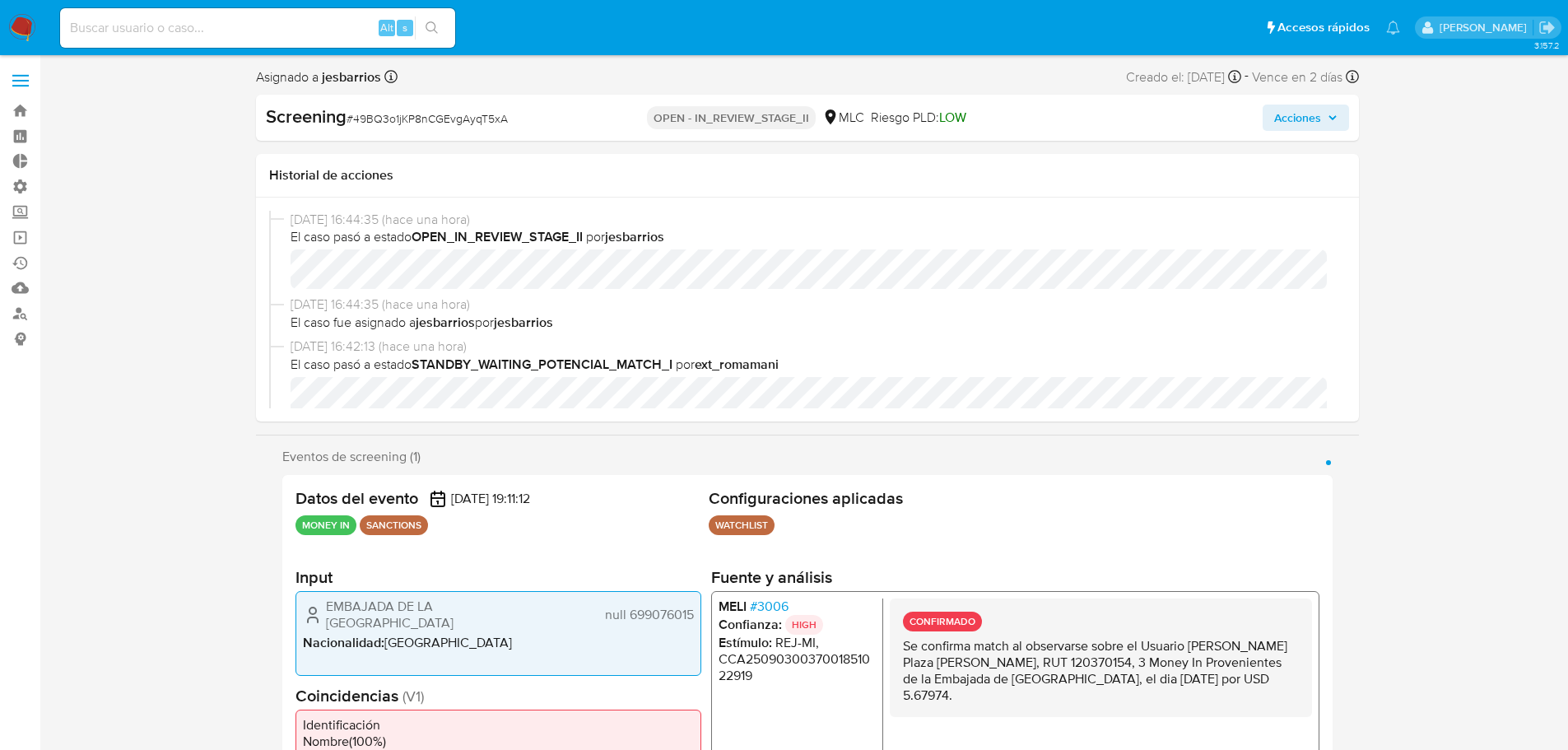
select select "10"
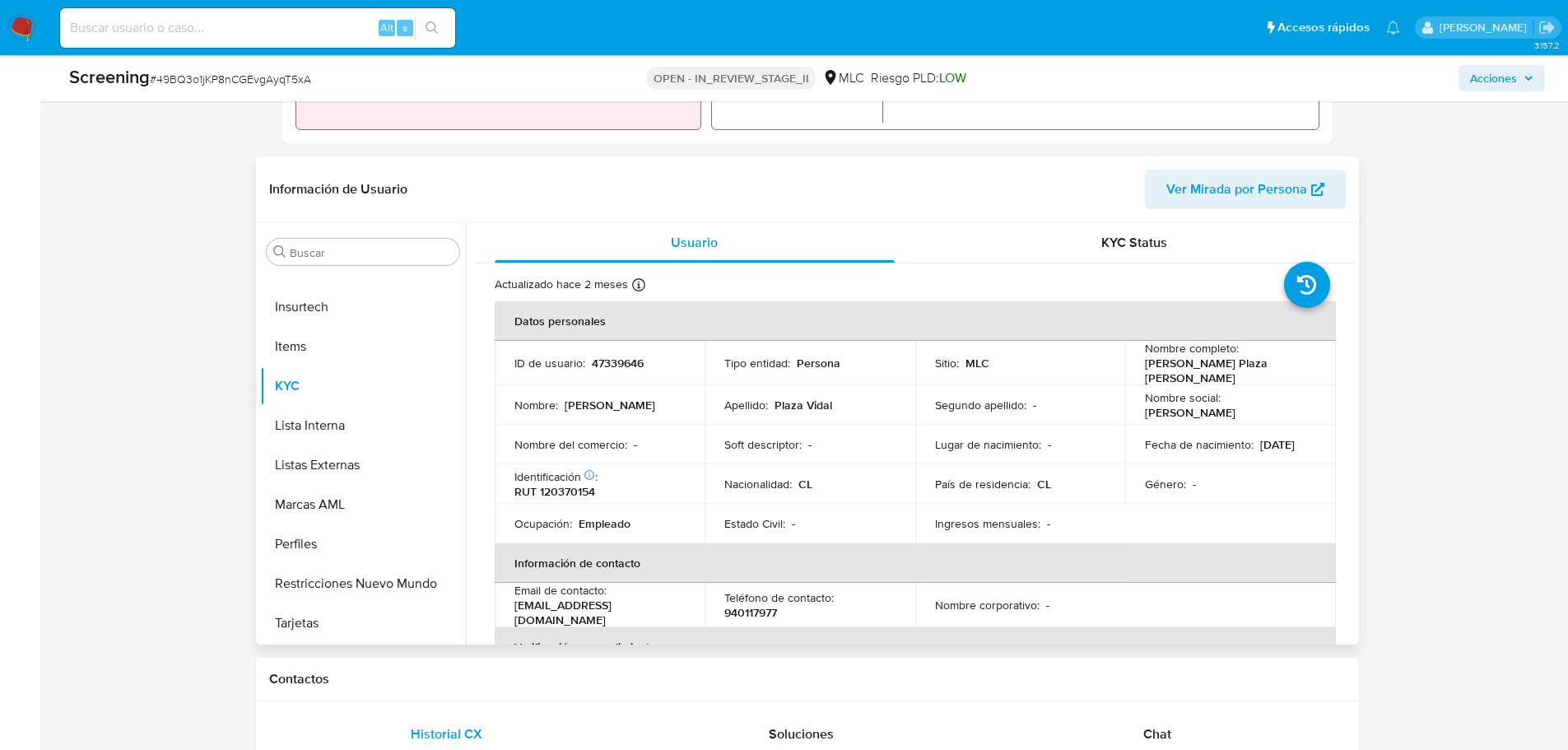
scroll to position [741, 0]
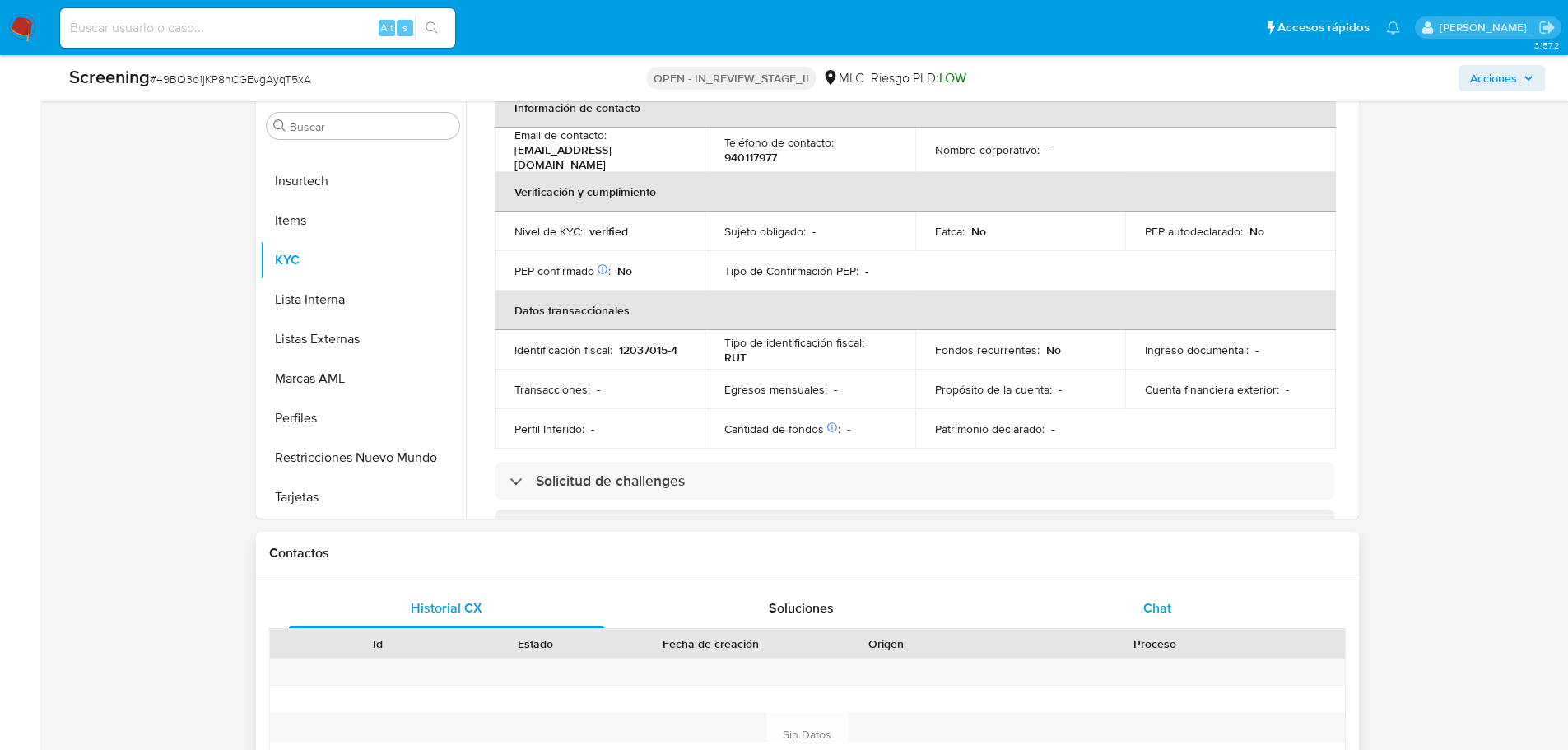
click at [1176, 612] on div "Chat" at bounding box center [1157, 608] width 316 height 39
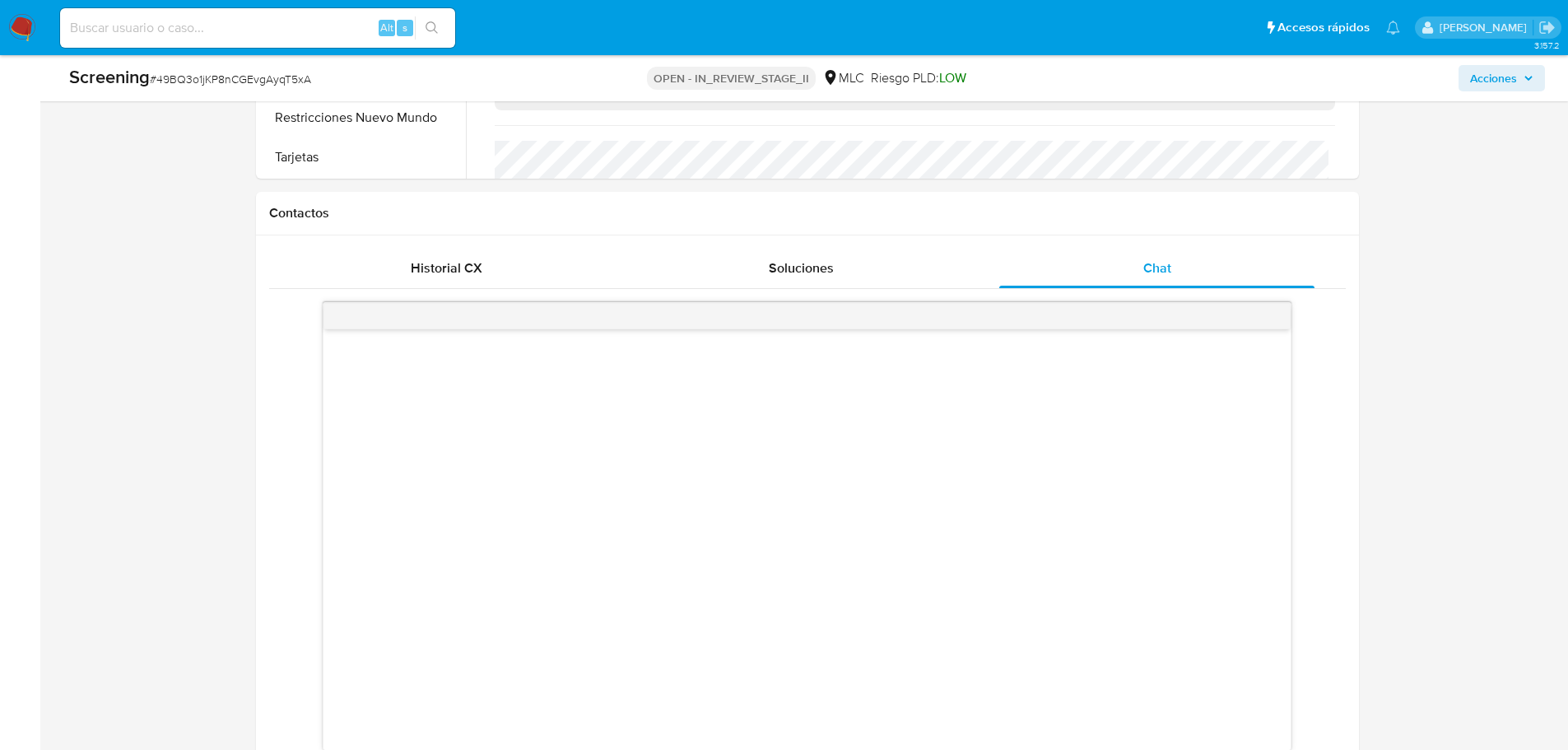
scroll to position [1234, 0]
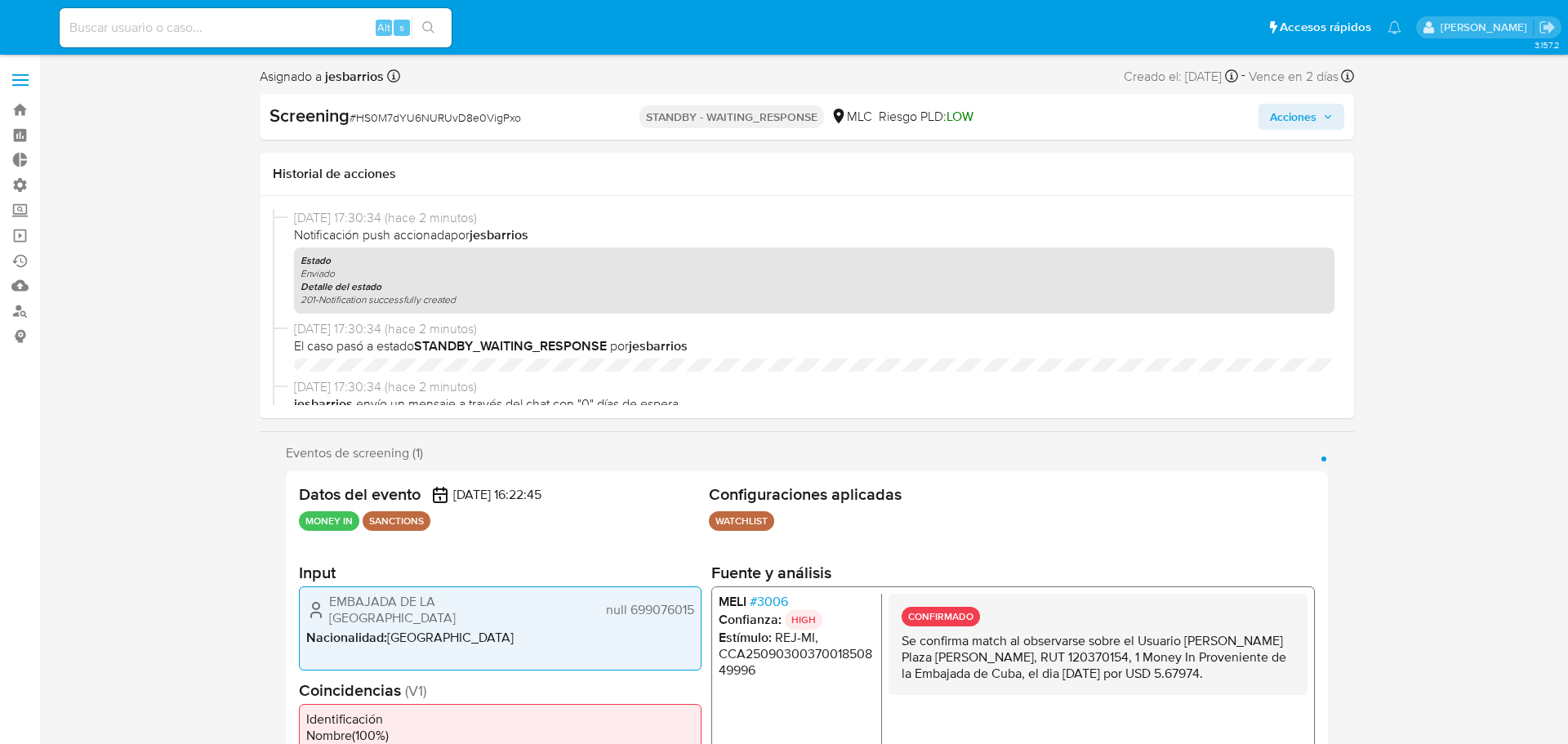
select select "10"
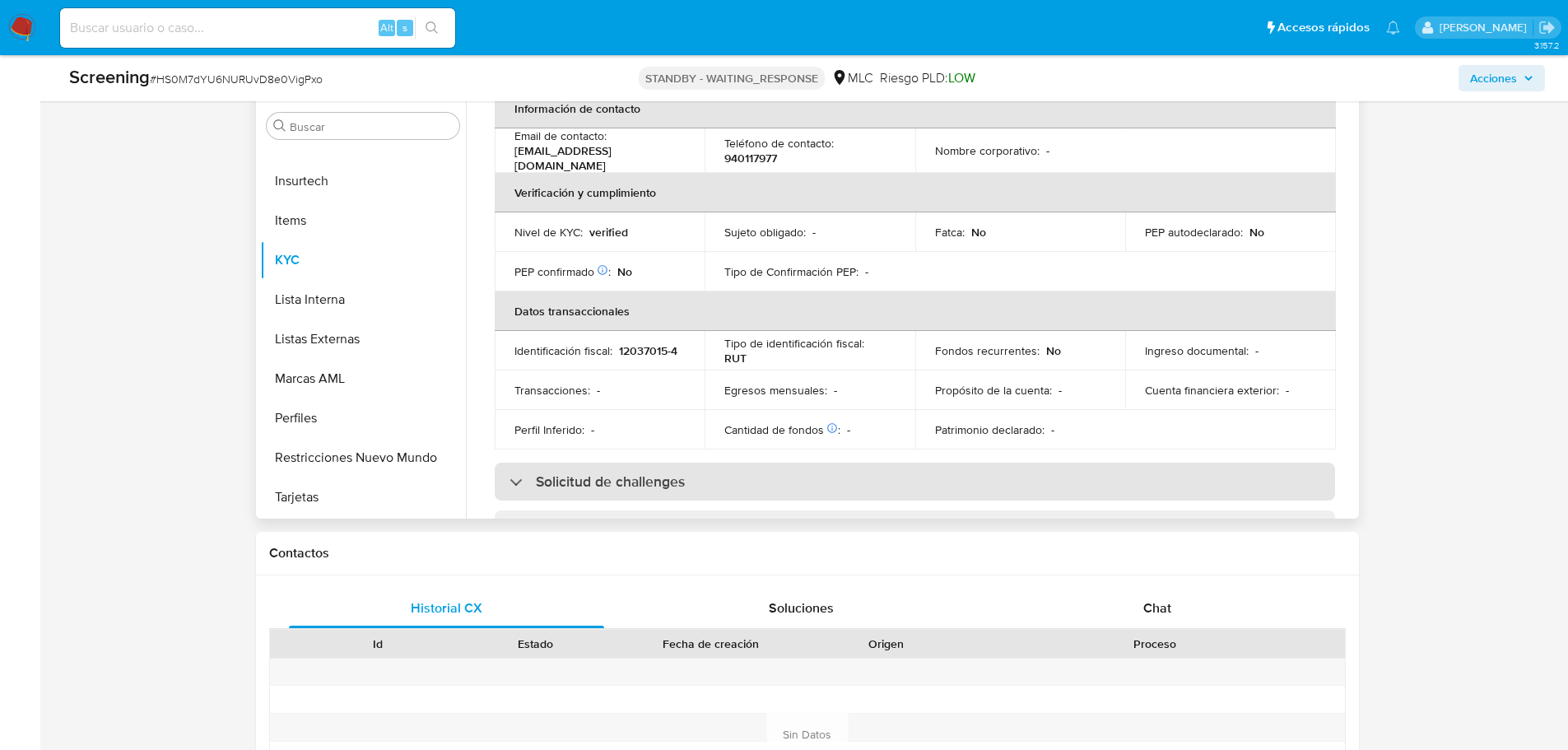
scroll to position [329, 0]
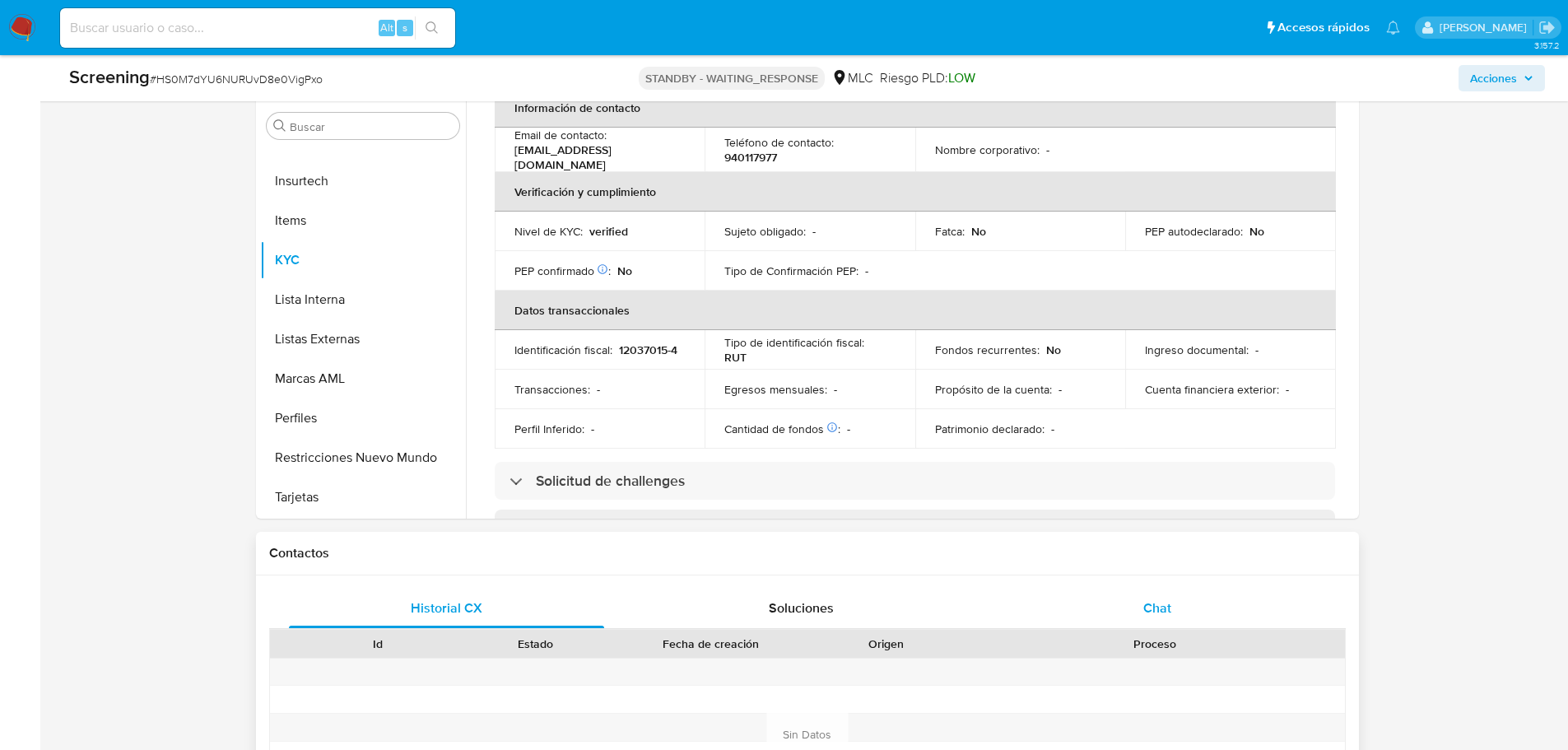
click at [1173, 607] on div "Chat" at bounding box center [1157, 608] width 316 height 39
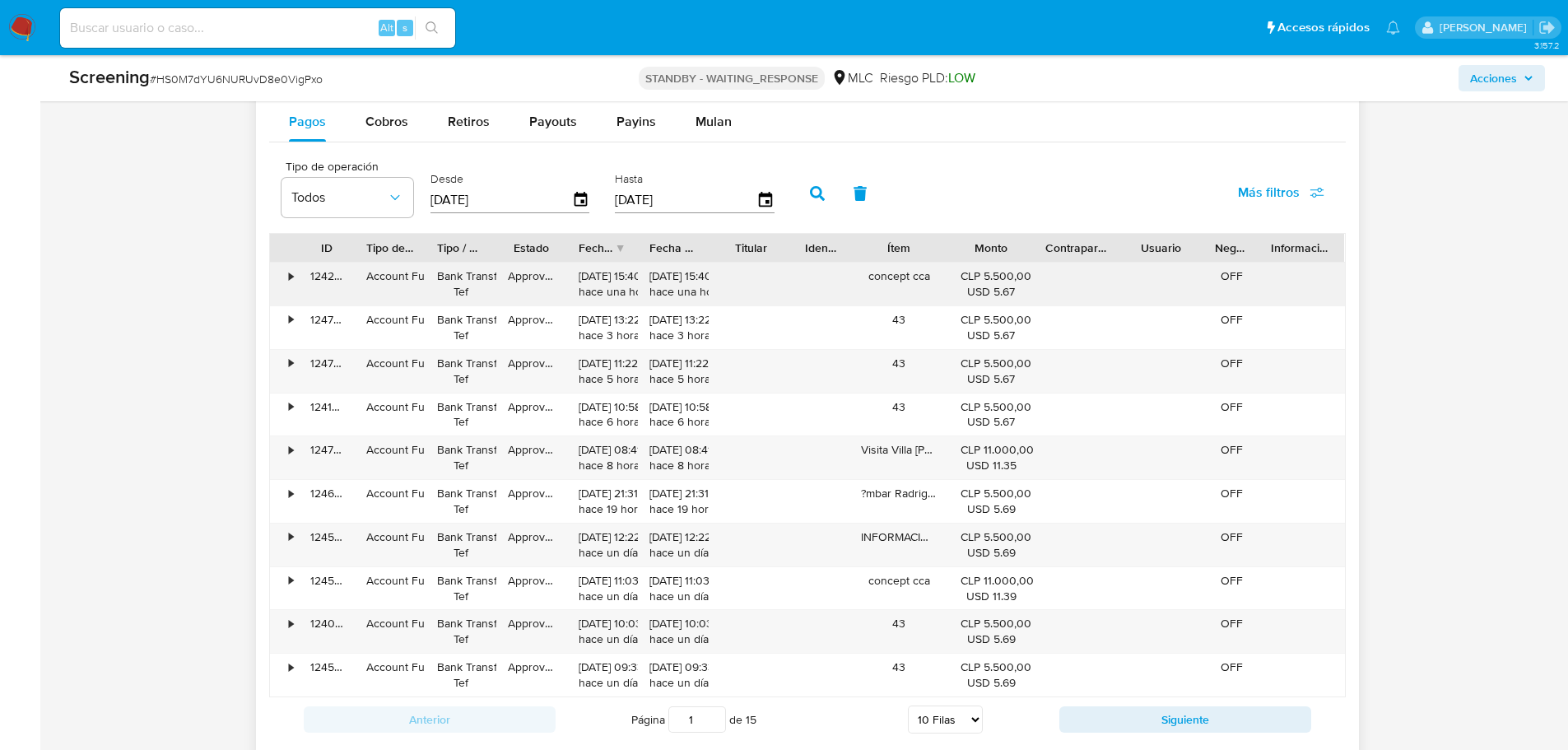
scroll to position [2386, 0]
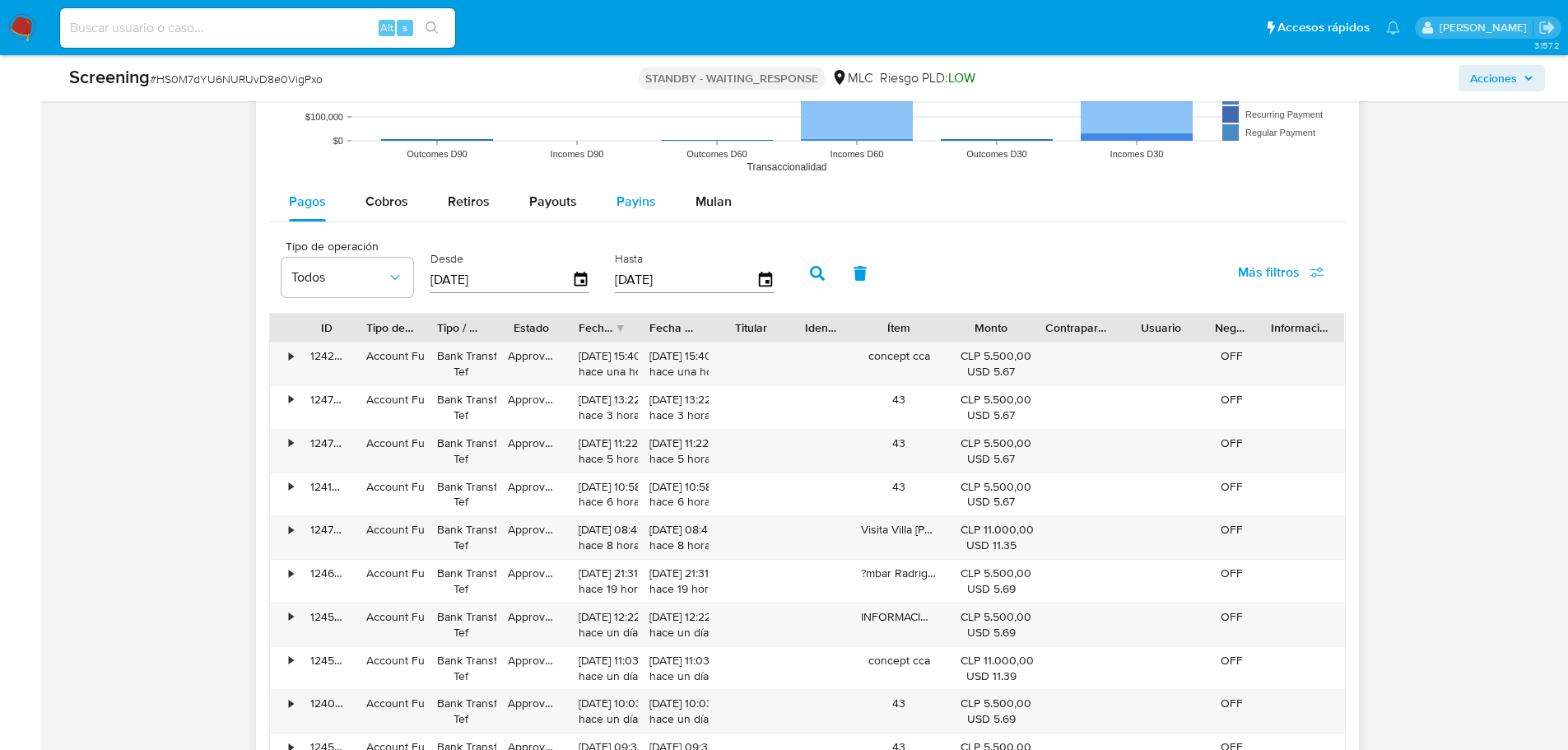
click at [631, 196] on span "Payins" at bounding box center [636, 201] width 39 height 19
select select "10"
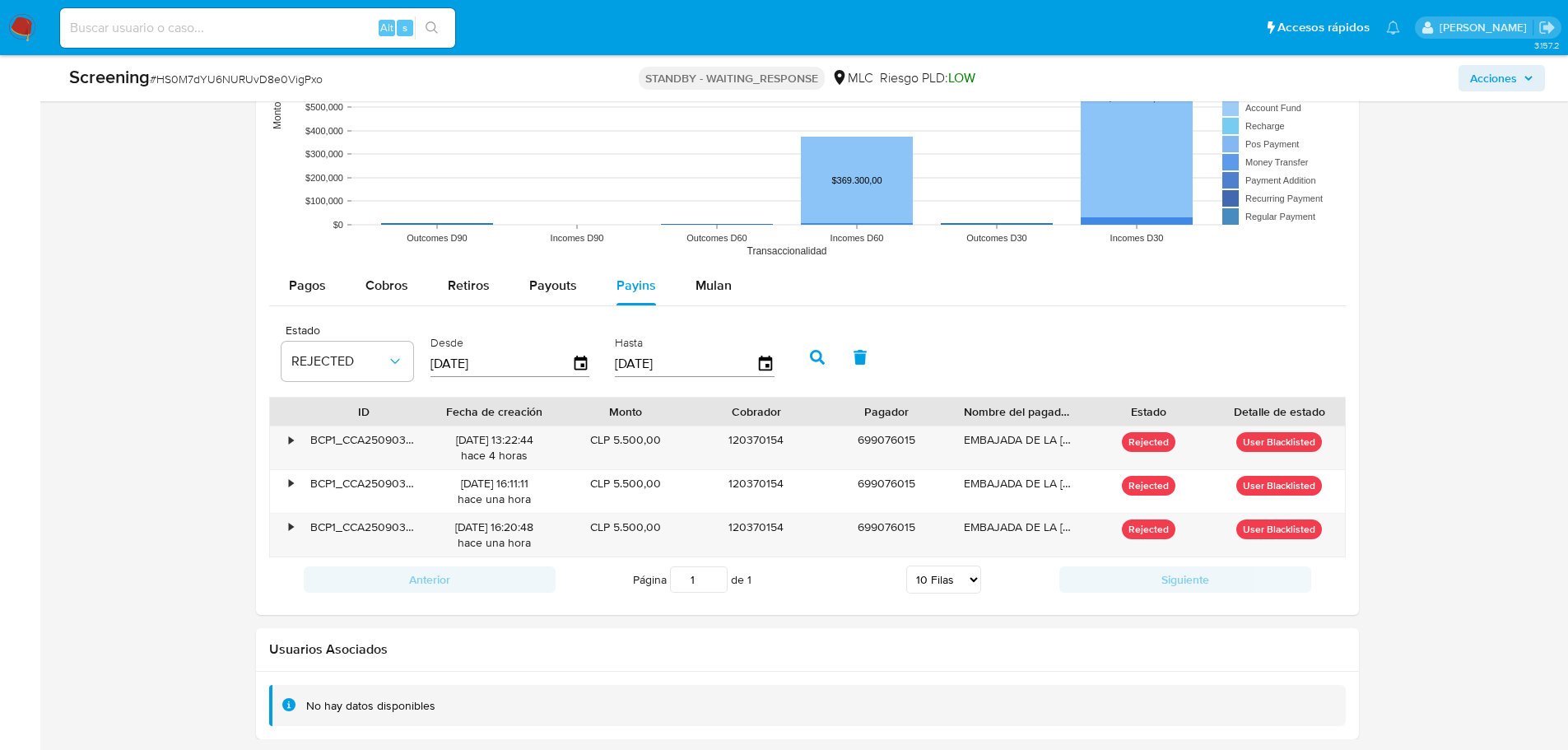
scroll to position [2303, 0]
